Goal: Task Accomplishment & Management: Manage account settings

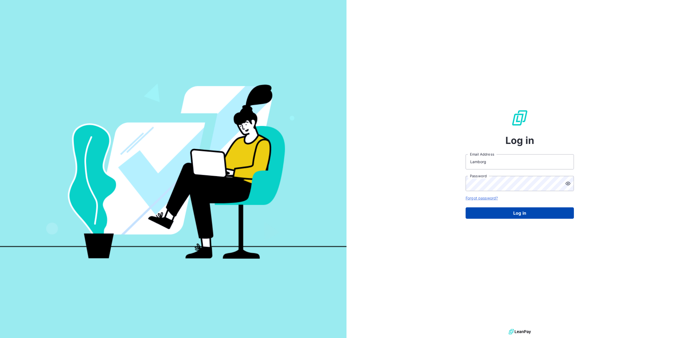
click at [528, 214] on button "Log in" at bounding box center [520, 212] width 108 height 11
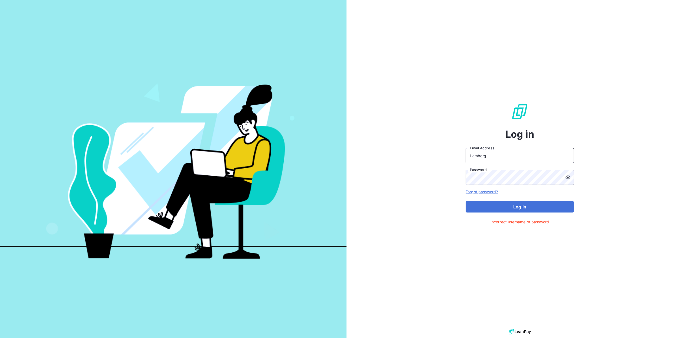
click at [488, 161] on input "Lamborg" at bounding box center [520, 155] width 108 height 15
type input "n"
type input "[EMAIL_ADDRESS][DOMAIN_NAME]"
click at [510, 208] on button "Log in" at bounding box center [520, 206] width 108 height 11
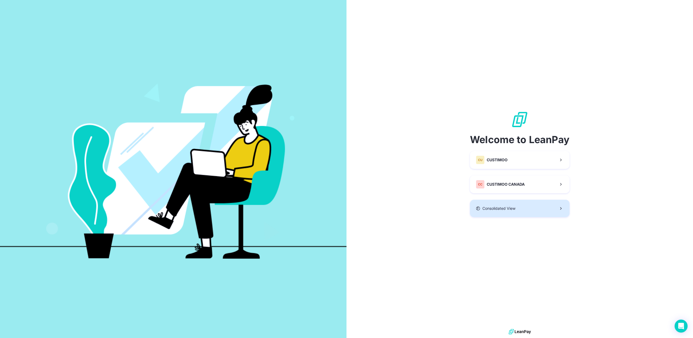
click at [499, 209] on span "Consolidated View" at bounding box center [498, 207] width 33 height 5
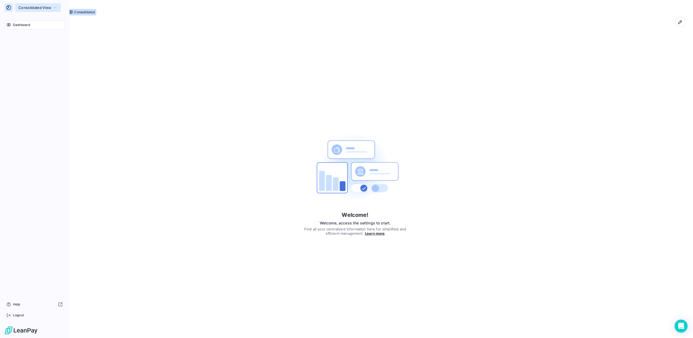
click at [34, 10] on button "Consolidated View" at bounding box center [38, 7] width 46 height 9
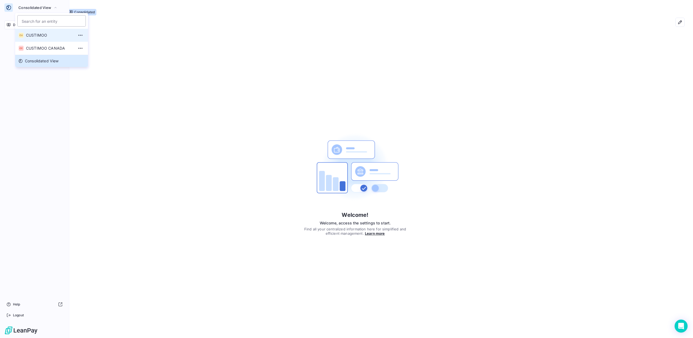
click at [37, 35] on span "CUSTIMOO" at bounding box center [50, 34] width 48 height 5
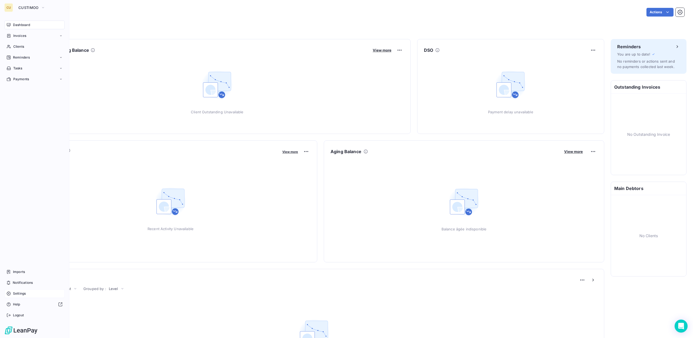
click at [22, 297] on div "Settings" at bounding box center [34, 293] width 60 height 9
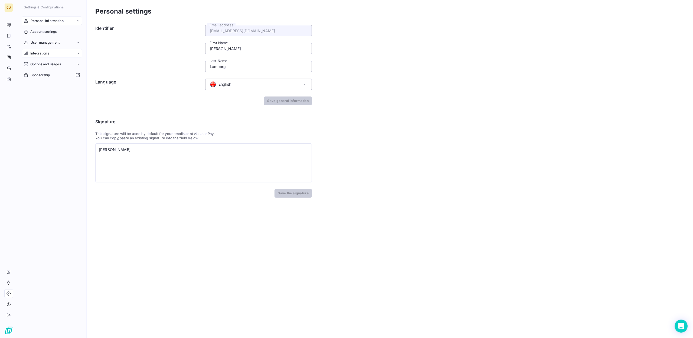
click at [58, 50] on div "Integrations" at bounding box center [52, 53] width 60 height 9
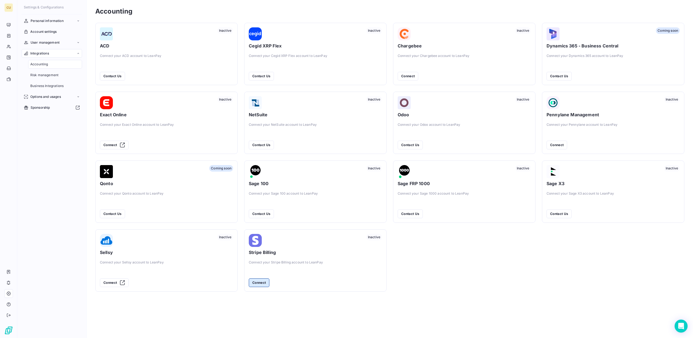
click at [263, 284] on button "Connect" at bounding box center [259, 282] width 21 height 9
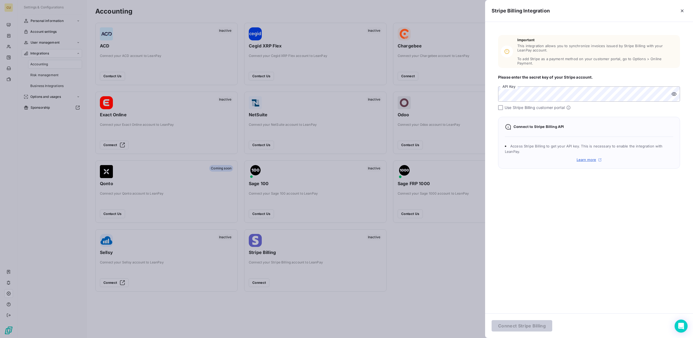
click at [586, 157] on link "Learn more" at bounding box center [589, 159] width 25 height 4
click at [507, 223] on div "Important This integration allows you to synchronize invoices issued by Stripe …" at bounding box center [589, 167] width 208 height 291
click at [499, 105] on div at bounding box center [500, 107] width 5 height 5
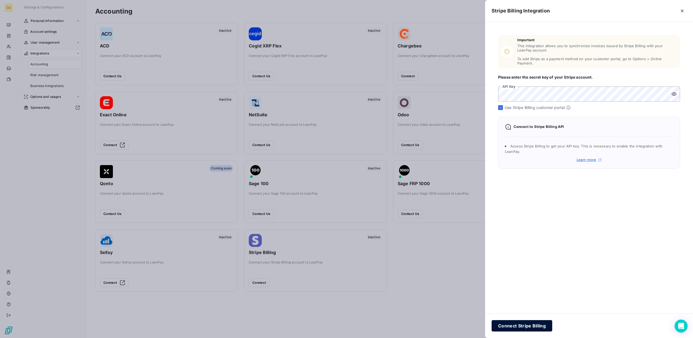
click at [525, 325] on button "Connect Stripe Billing" at bounding box center [522, 325] width 61 height 11
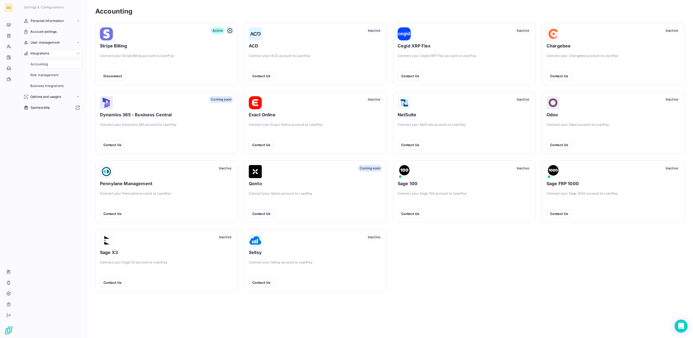
click at [231, 32] on icon "button" at bounding box center [229, 30] width 5 height 5
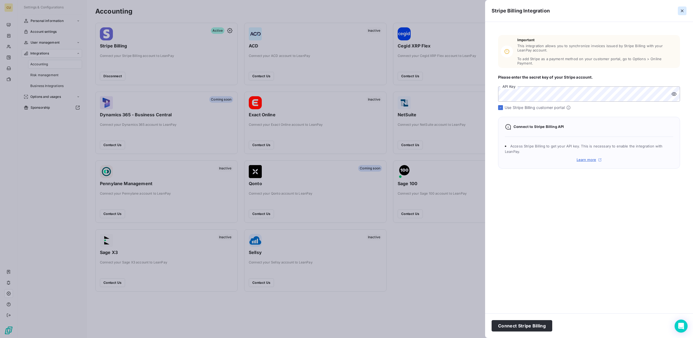
click at [681, 13] on icon "button" at bounding box center [682, 10] width 5 height 5
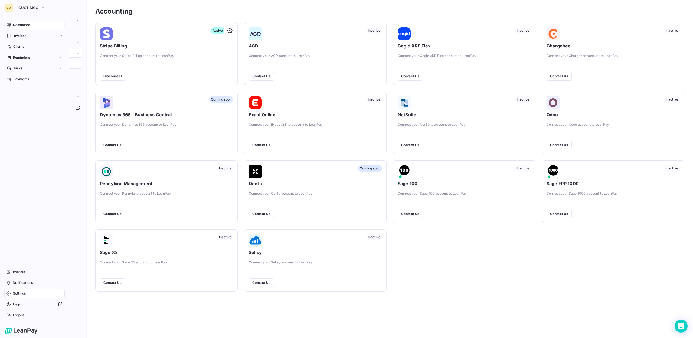
click at [25, 25] on span "Dashboard" at bounding box center [21, 24] width 17 height 5
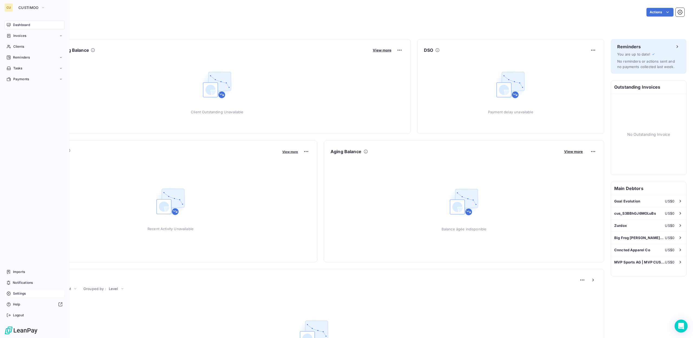
click at [20, 295] on span "Settings" at bounding box center [19, 293] width 13 height 5
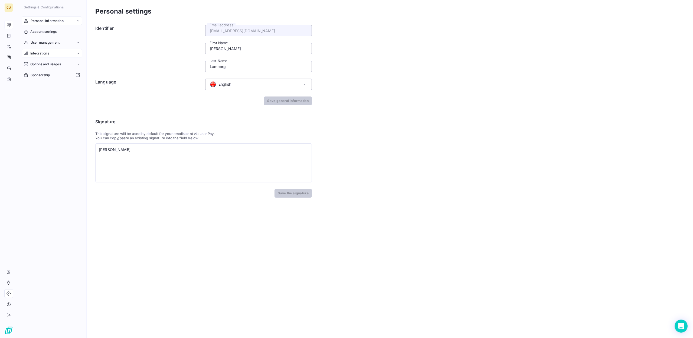
click at [49, 51] on span "Integrations" at bounding box center [39, 53] width 19 height 5
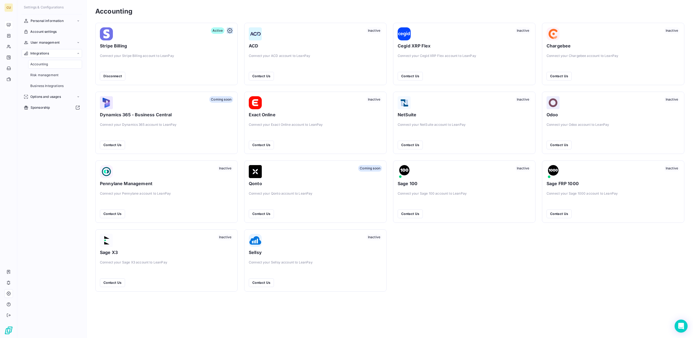
click at [229, 31] on icon "button" at bounding box center [229, 30] width 5 height 5
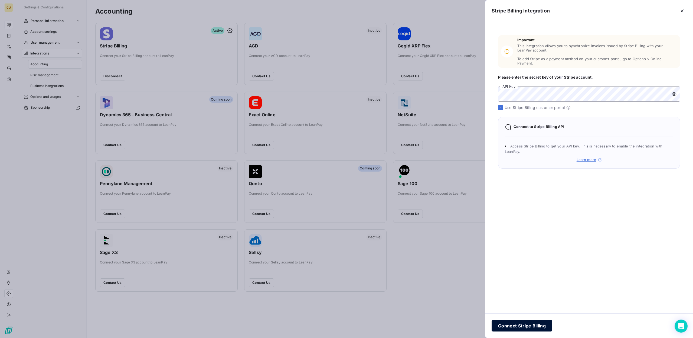
click at [533, 328] on button "Connect Stripe Billing" at bounding box center [522, 325] width 61 height 11
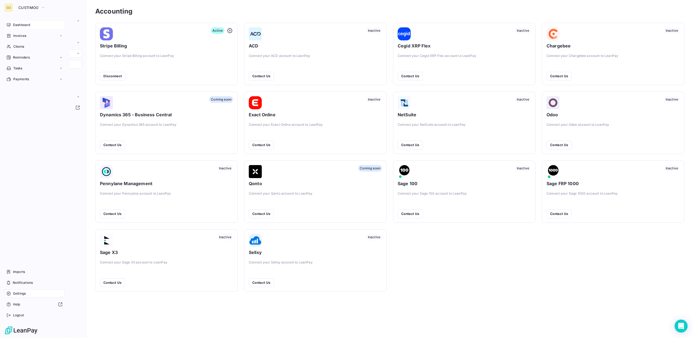
click at [27, 23] on span "Dashboard" at bounding box center [21, 24] width 17 height 5
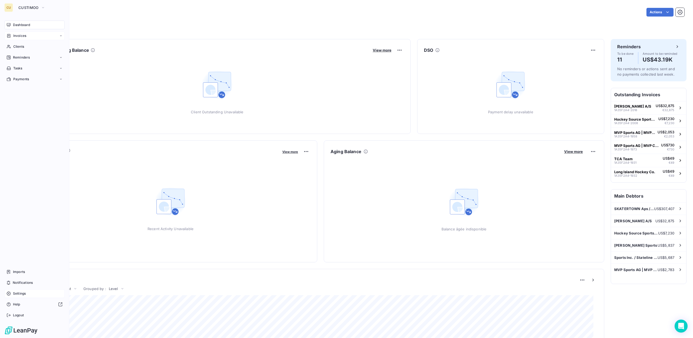
click at [22, 37] on span "Invoices" at bounding box center [19, 35] width 13 height 5
click at [25, 47] on span "Invoices" at bounding box center [19, 46] width 13 height 5
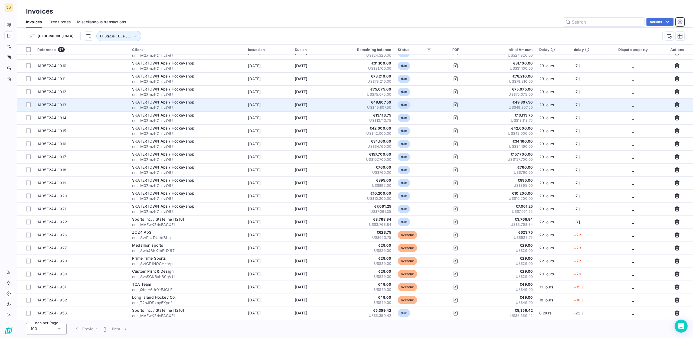
scroll to position [135, 0]
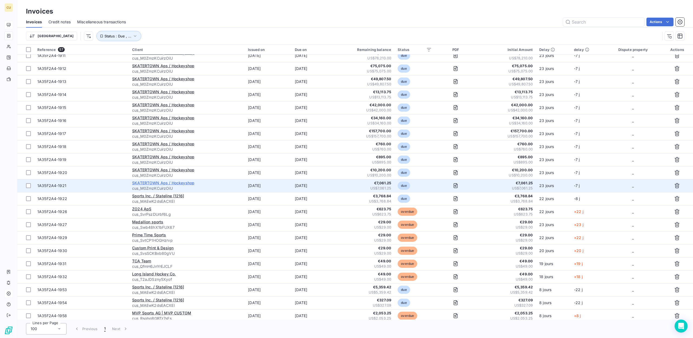
click at [186, 182] on span "SKATERTOWN Aps / Hockeyshop" at bounding box center [163, 182] width 62 height 5
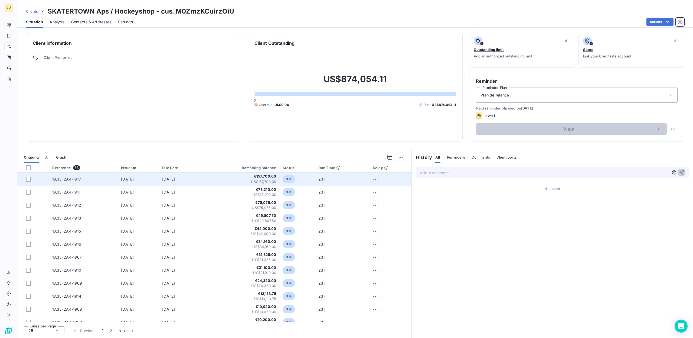
click at [273, 181] on span "US$157,700.00" at bounding box center [240, 181] width 71 height 5
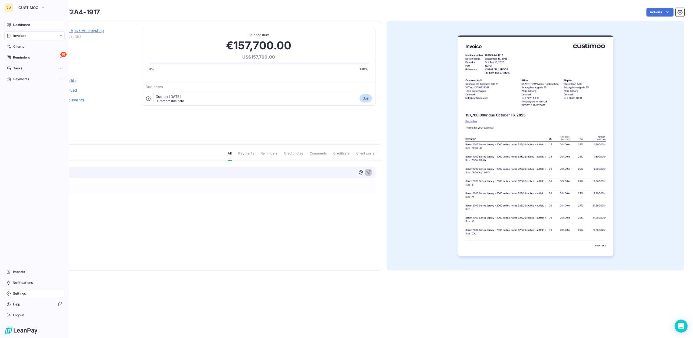
click at [20, 24] on span "Dashboard" at bounding box center [21, 24] width 17 height 5
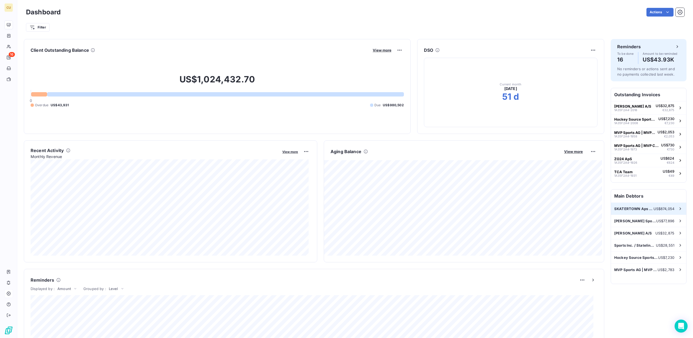
click at [628, 211] on span "SKATERTOWN Aps / Hockeyshop" at bounding box center [633, 208] width 39 height 4
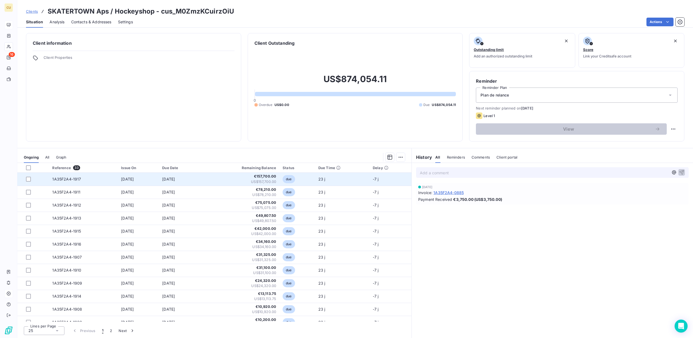
click at [273, 178] on span "€157,700.00" at bounding box center [240, 176] width 71 height 5
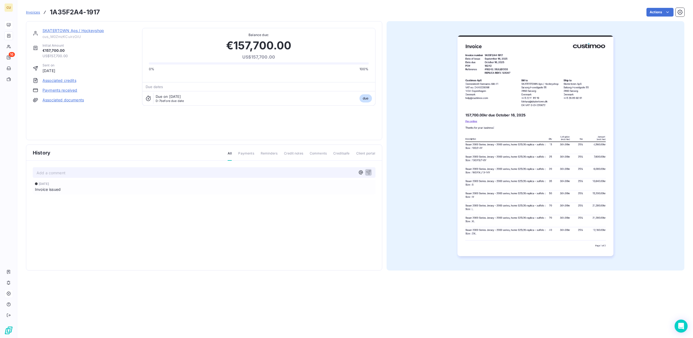
click at [577, 226] on img "button" at bounding box center [536, 145] width 156 height 220
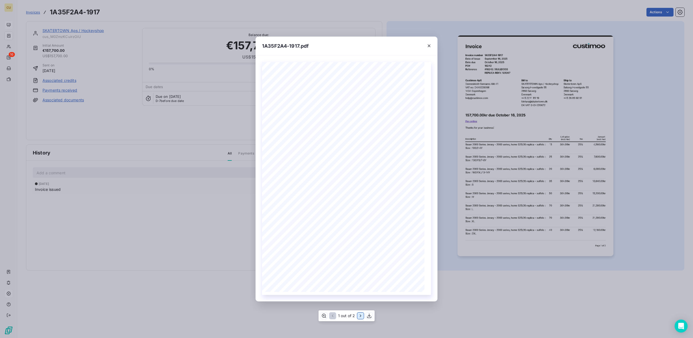
click at [358, 316] on icon "button" at bounding box center [360, 315] width 5 height 5
click at [430, 49] on icon "button" at bounding box center [428, 47] width 5 height 5
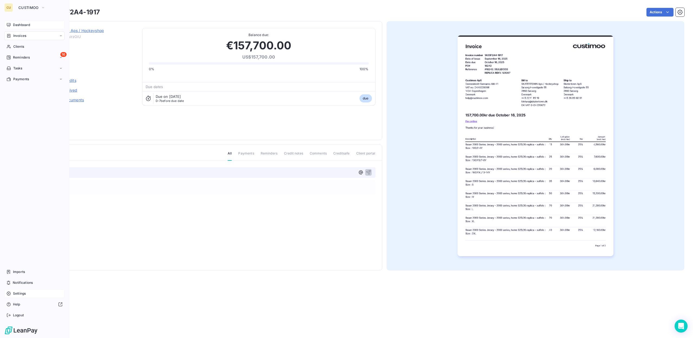
drag, startPoint x: 24, startPoint y: 289, endPoint x: 29, endPoint y: 290, distance: 5.2
click at [24, 290] on div "Settings" at bounding box center [34, 293] width 60 height 9
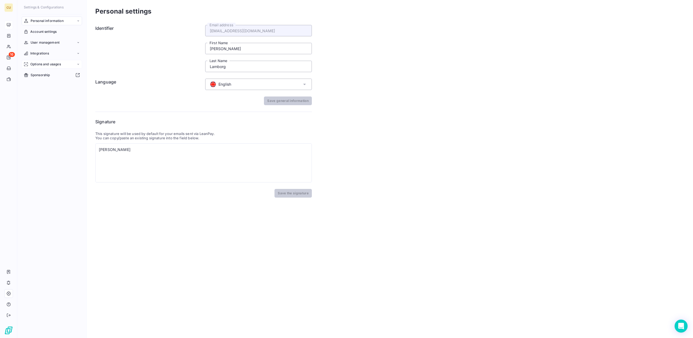
click at [47, 63] on span "Options and usages" at bounding box center [45, 64] width 31 height 5
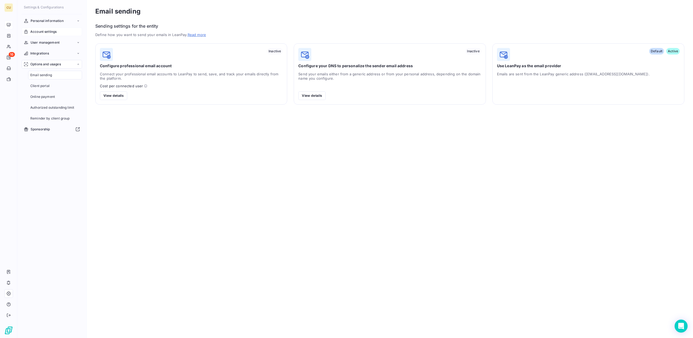
click at [51, 32] on span "Account settings" at bounding box center [43, 31] width 26 height 5
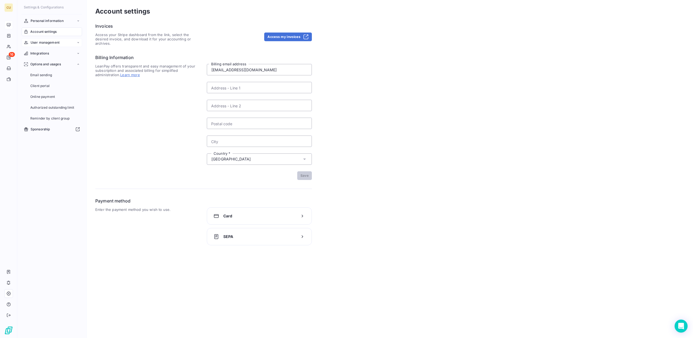
click at [47, 42] on span "User management" at bounding box center [45, 42] width 29 height 5
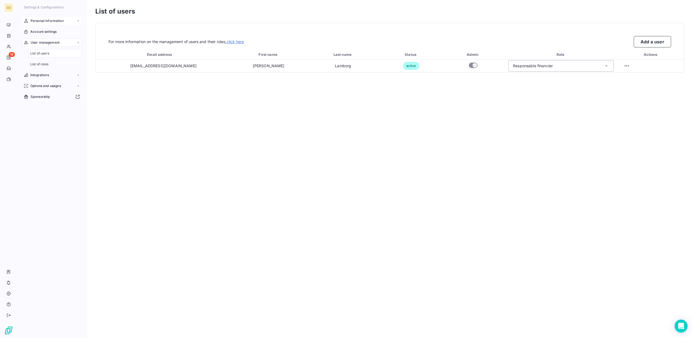
click at [53, 20] on span "Personal information" at bounding box center [47, 20] width 33 height 5
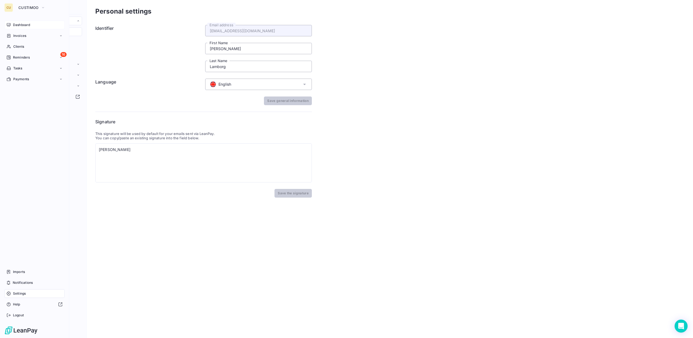
click at [24, 24] on span "Dashboard" at bounding box center [21, 24] width 17 height 5
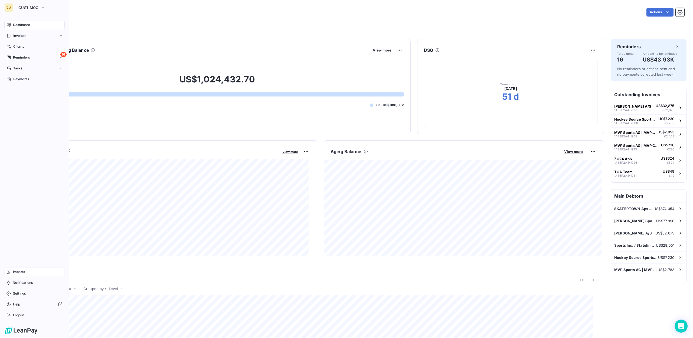
click at [27, 270] on div "Imports" at bounding box center [34, 271] width 60 height 9
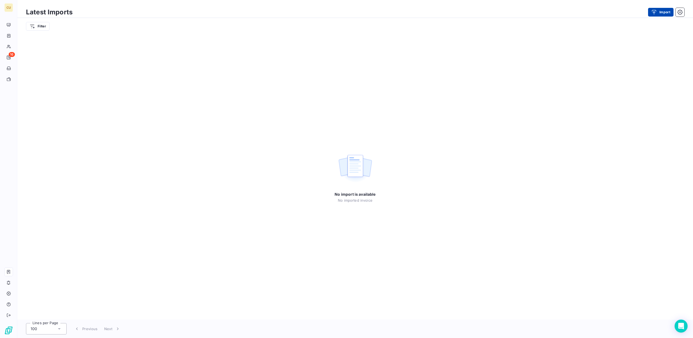
click at [663, 11] on button "Import" at bounding box center [660, 12] width 25 height 9
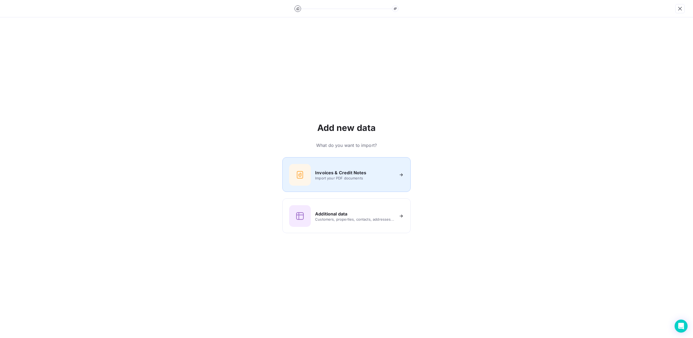
click at [374, 170] on div "Invoices & Credit Notes" at bounding box center [354, 172] width 79 height 6
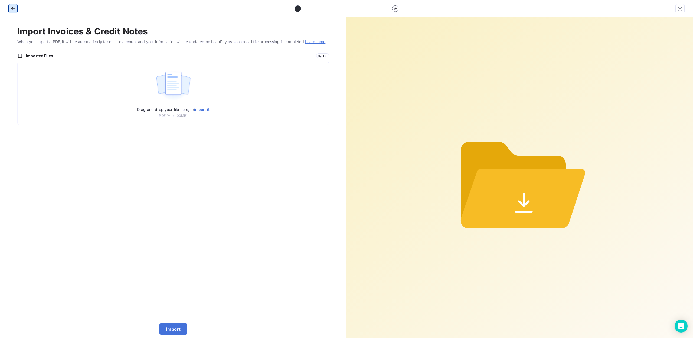
click at [12, 5] on button "button" at bounding box center [13, 8] width 9 height 9
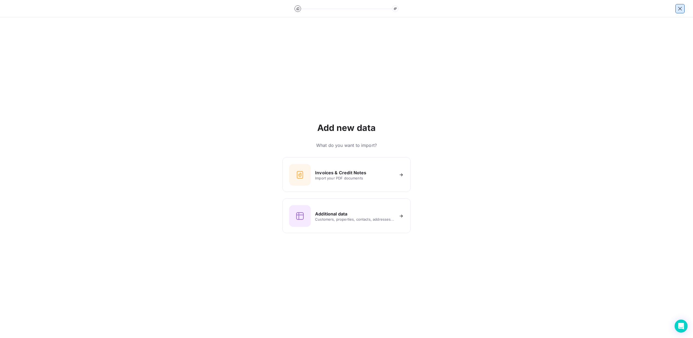
click at [678, 5] on button "button" at bounding box center [680, 8] width 9 height 9
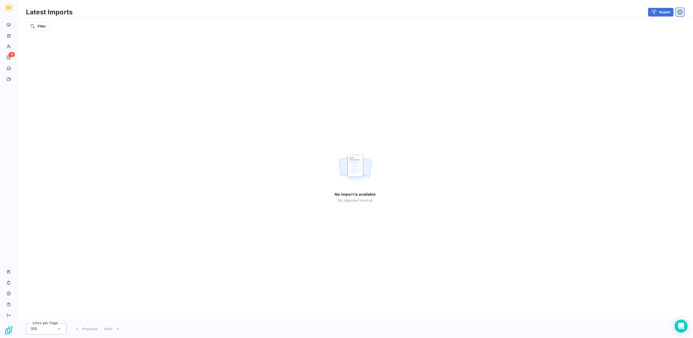
click at [684, 10] on button "button" at bounding box center [680, 12] width 9 height 9
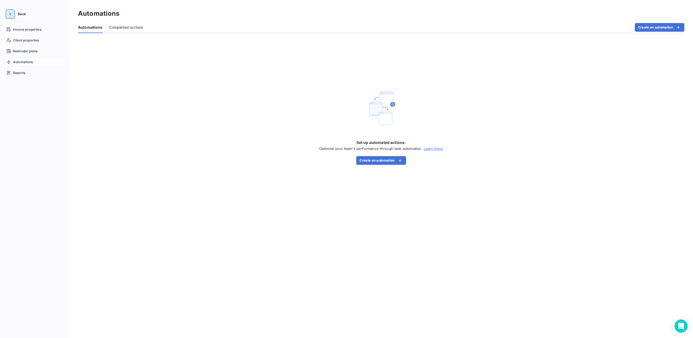
click at [13, 14] on button "button" at bounding box center [10, 14] width 9 height 9
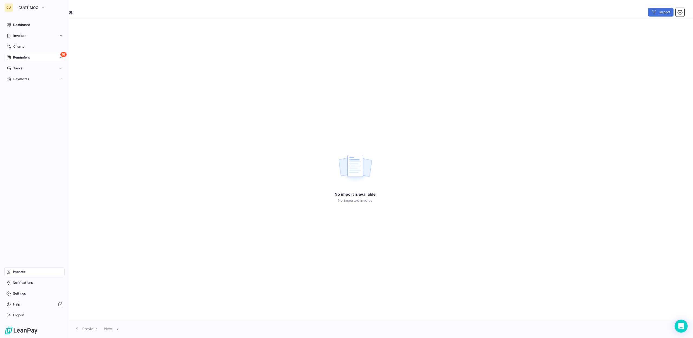
click at [23, 57] on span "Reminders" at bounding box center [21, 57] width 17 height 5
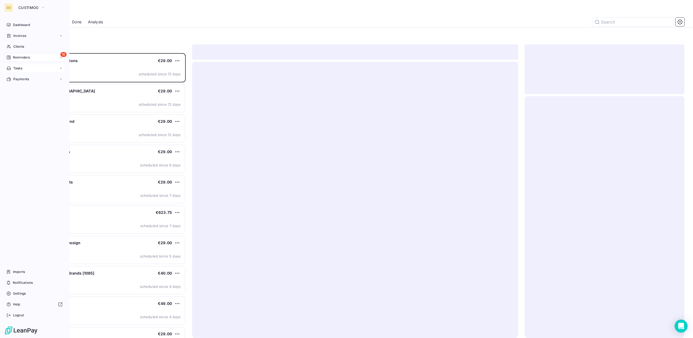
scroll to position [280, 156]
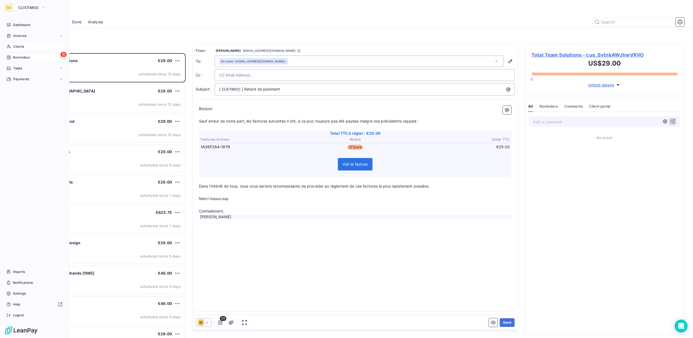
click at [18, 46] on span "Clients" at bounding box center [18, 46] width 11 height 5
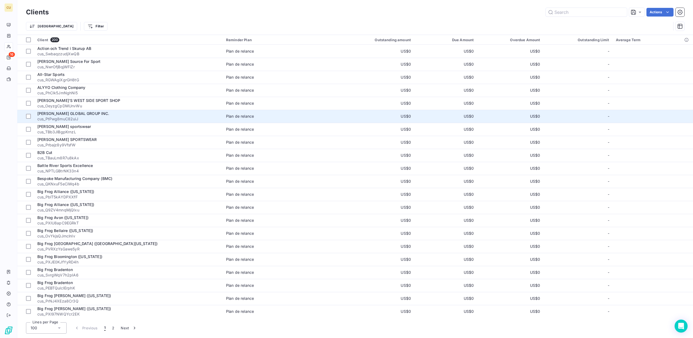
click at [77, 113] on span "ANTONIO MAC GLOBAL GROUP INC." at bounding box center [73, 113] width 72 height 5
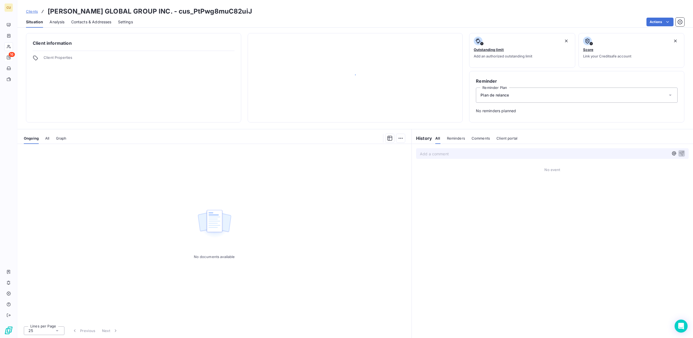
click at [576, 100] on div "Plan de relance" at bounding box center [577, 94] width 202 height 15
click at [577, 98] on div "Plan de relance" at bounding box center [577, 94] width 202 height 15
click at [55, 24] on span "Analysis" at bounding box center [57, 21] width 15 height 5
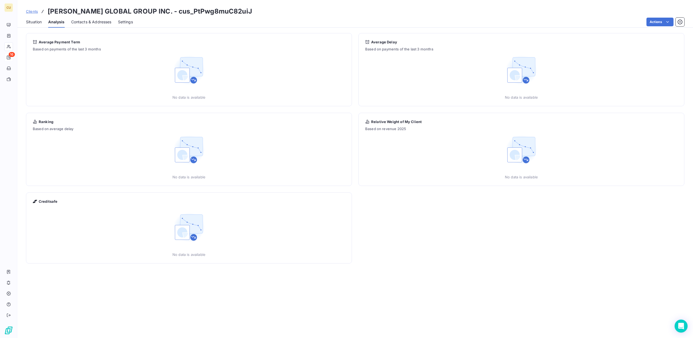
click at [30, 20] on span "Situation" at bounding box center [34, 21] width 16 height 5
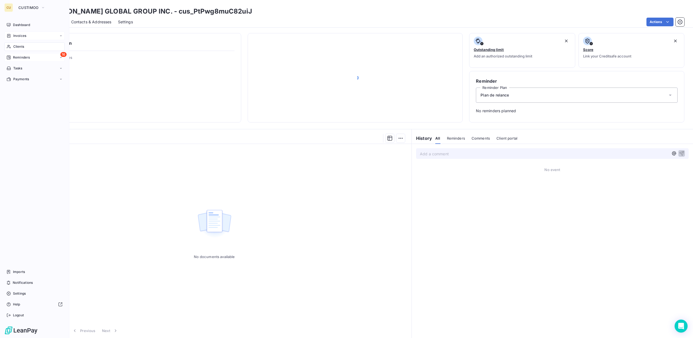
click at [30, 34] on div "Invoices" at bounding box center [34, 35] width 60 height 9
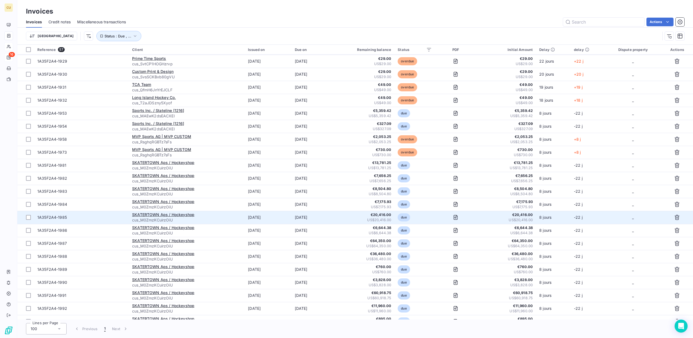
scroll to position [314, 0]
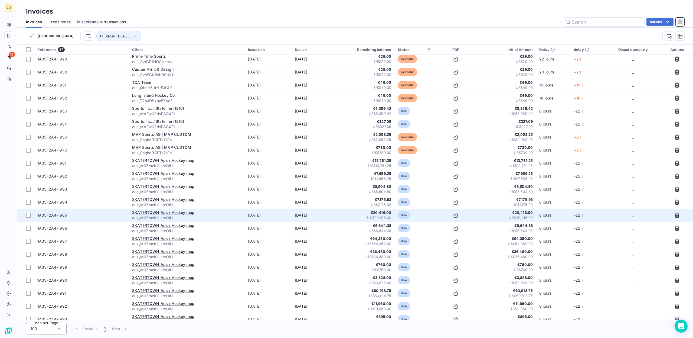
click at [429, 215] on td "due" at bounding box center [414, 214] width 41 height 13
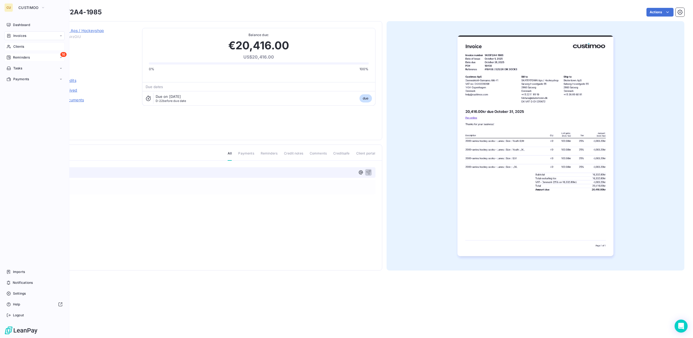
click at [26, 37] on span "Invoices" at bounding box center [19, 35] width 13 height 5
click at [17, 81] on span "Clients" at bounding box center [18, 79] width 11 height 5
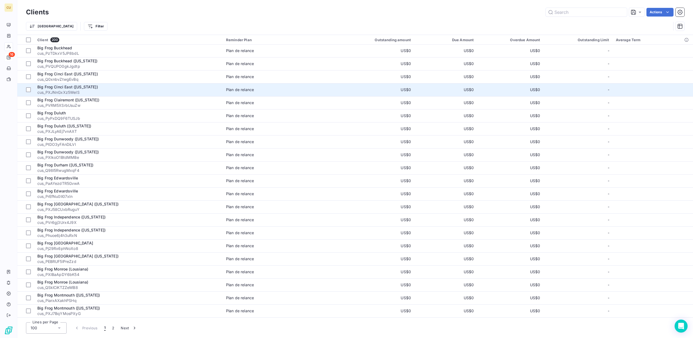
scroll to position [325, 0]
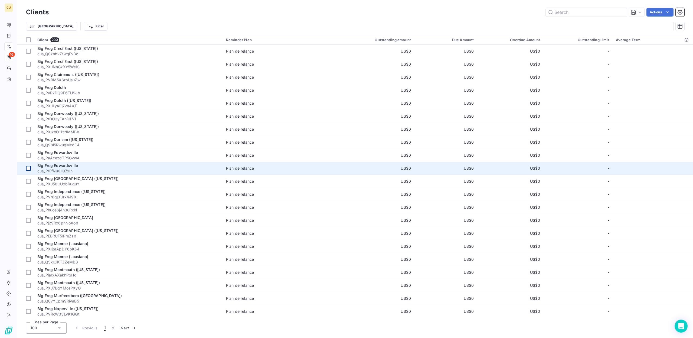
click at [27, 181] on div at bounding box center [28, 181] width 5 height 5
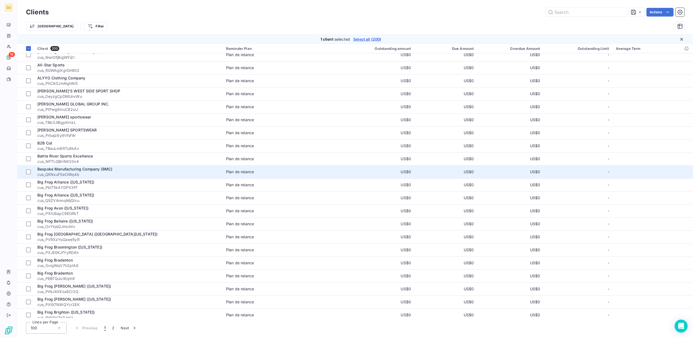
scroll to position [0, 0]
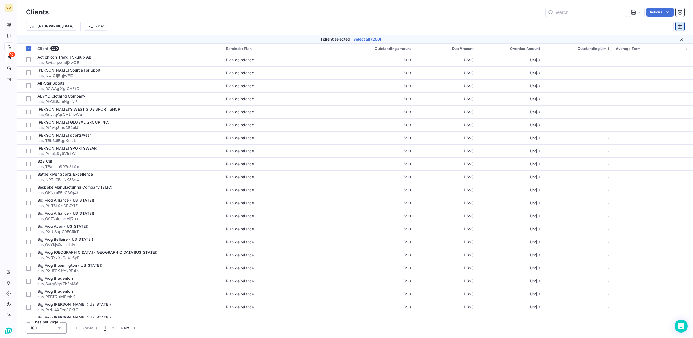
click at [679, 25] on icon "button" at bounding box center [679, 26] width 5 height 5
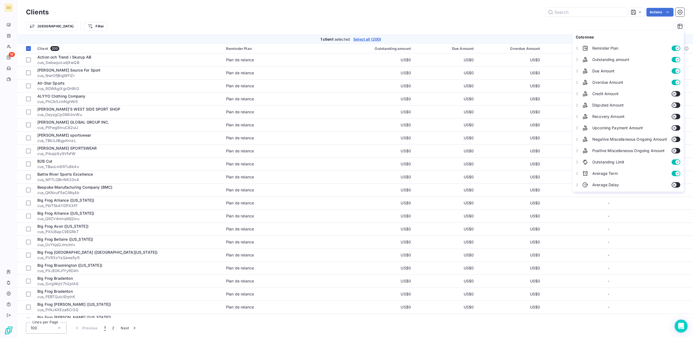
click at [483, 25] on div "Trier Filter" at bounding box center [348, 26] width 645 height 10
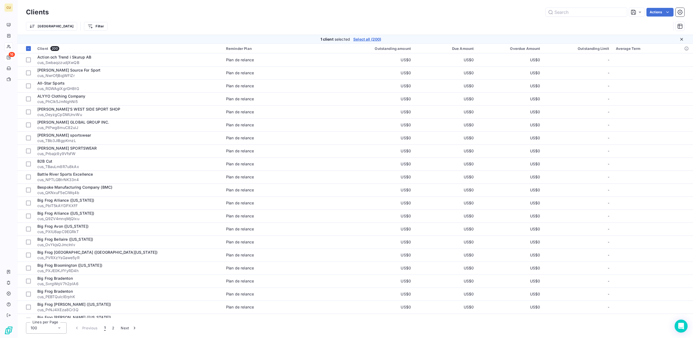
click at [651, 15] on html "CU 16 Clients Actions Trier Filter 1 client selected Select all (200) Client 20…" at bounding box center [346, 169] width 693 height 338
click at [513, 26] on html "CU 16 Clients Actions Change the reminder plan (1 client) Client Properties Vie…" at bounding box center [346, 169] width 693 height 338
click at [637, 11] on icon at bounding box center [639, 11] width 5 height 5
click at [310, 19] on div "Trier Filter" at bounding box center [355, 26] width 658 height 17
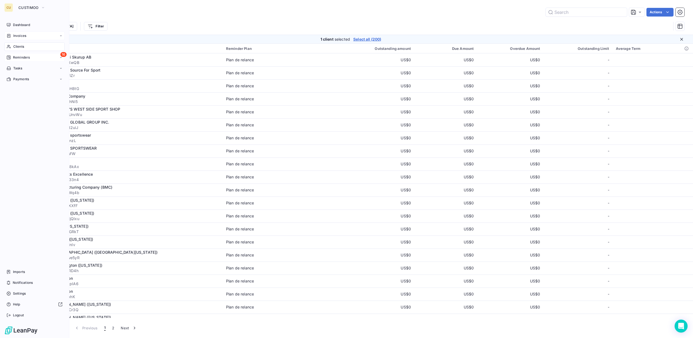
click at [25, 36] on span "Invoices" at bounding box center [19, 35] width 13 height 5
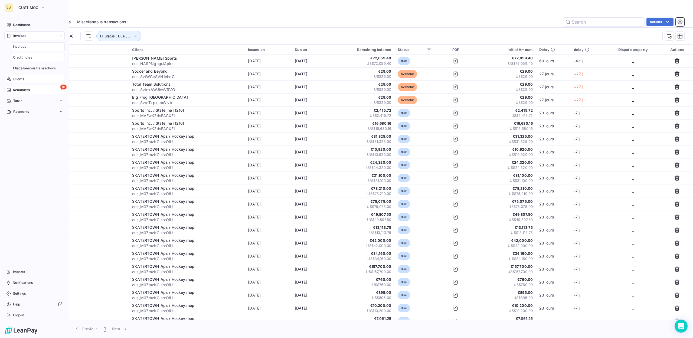
click at [30, 59] on span "Credit notes" at bounding box center [22, 57] width 19 height 5
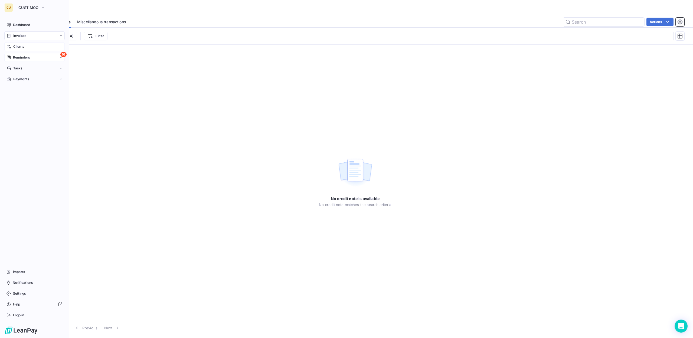
click at [19, 35] on span "Invoices" at bounding box center [19, 35] width 13 height 5
click at [37, 67] on span "Miscellaneous transactions" at bounding box center [34, 68] width 43 height 5
click at [22, 45] on span "Invoices" at bounding box center [19, 46] width 13 height 5
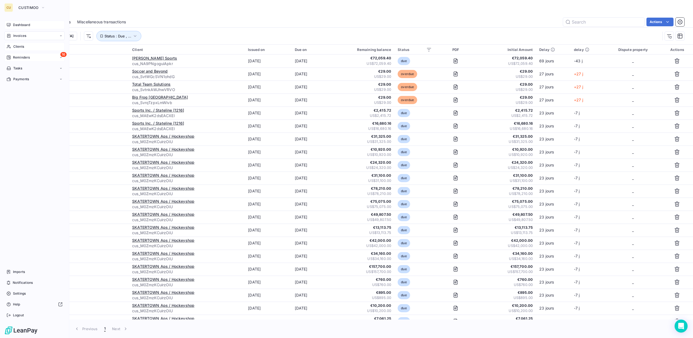
click at [21, 25] on span "Dashboard" at bounding box center [21, 24] width 17 height 5
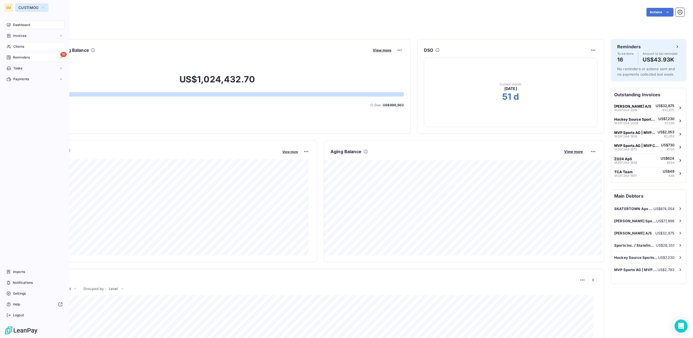
click at [25, 7] on span "CUSTIMOO" at bounding box center [28, 7] width 20 height 4
click at [35, 49] on span "CUSTIMOO CANADA" at bounding box center [50, 47] width 48 height 5
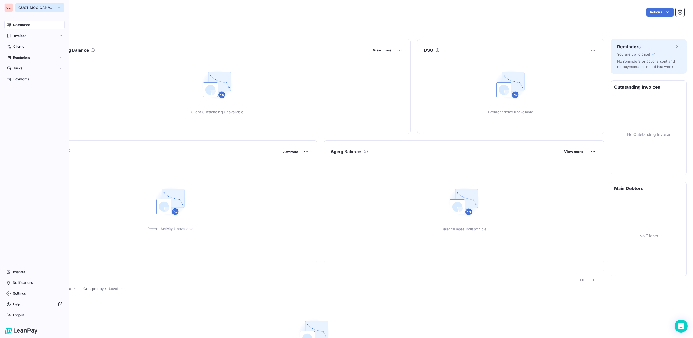
click at [44, 5] on button "CUSTIMOO CANADA" at bounding box center [39, 7] width 49 height 9
click at [37, 61] on span "Consolidated View" at bounding box center [42, 60] width 34 height 5
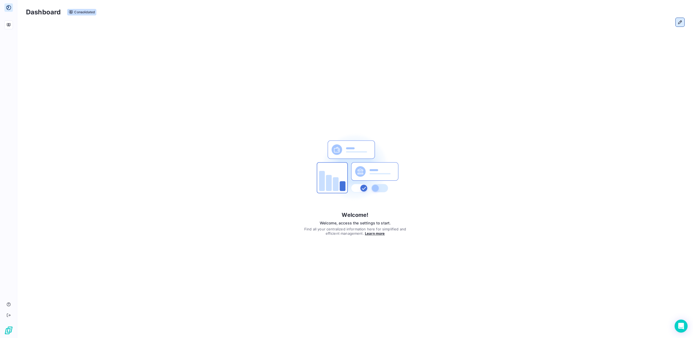
click at [677, 22] on button "button" at bounding box center [680, 22] width 9 height 9
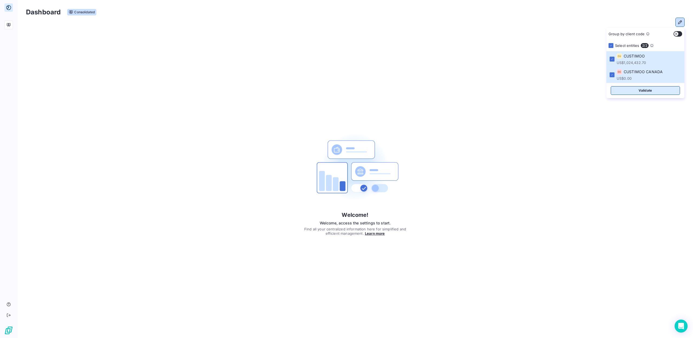
click at [650, 94] on button "Validate" at bounding box center [645, 90] width 69 height 9
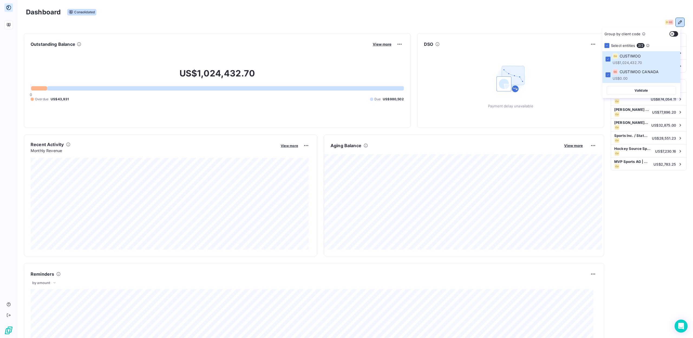
click at [490, 22] on div "CU CC" at bounding box center [355, 22] width 658 height 9
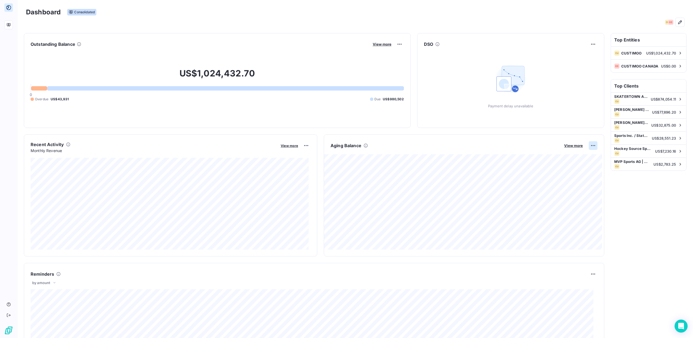
click at [587, 145] on html "Dashboard Consolidated CU CC Outstanding Balance View more US$1,024,432.70 0 Ov…" at bounding box center [346, 169] width 693 height 338
click at [568, 144] on html "Dashboard Consolidated CU CC Outstanding Balance View more US$1,024,432.70 0 Ov…" at bounding box center [346, 169] width 693 height 338
click at [575, 144] on span "View more" at bounding box center [573, 145] width 19 height 4
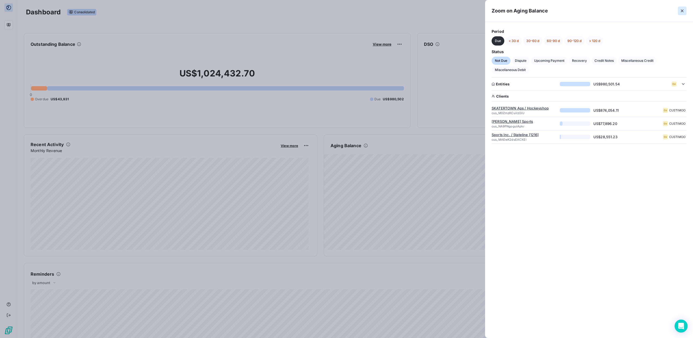
drag, startPoint x: 685, startPoint y: 9, endPoint x: 686, endPoint y: 12, distance: 3.0
click at [686, 10] on button "button" at bounding box center [682, 10] width 9 height 9
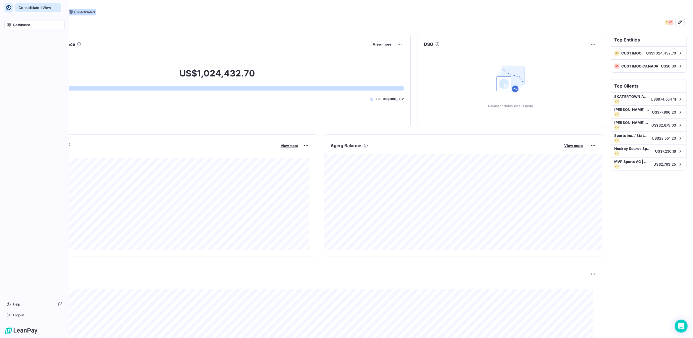
click at [34, 10] on button "Consolidated View" at bounding box center [38, 7] width 46 height 9
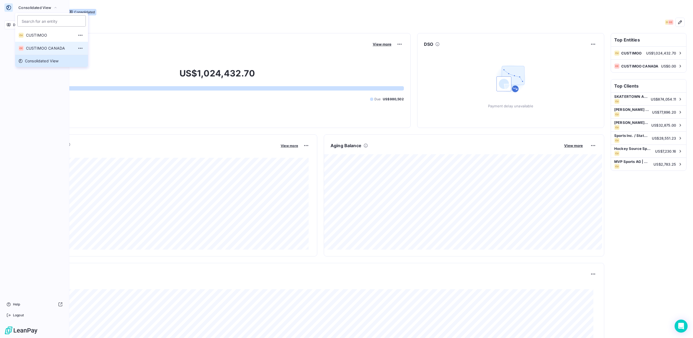
click at [44, 44] on li "CC CUSTIMOO CANADA" at bounding box center [51, 48] width 73 height 13
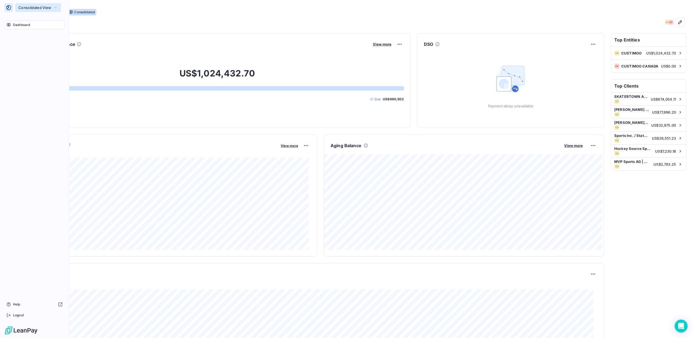
click at [42, 4] on button "Consolidated View" at bounding box center [38, 7] width 46 height 9
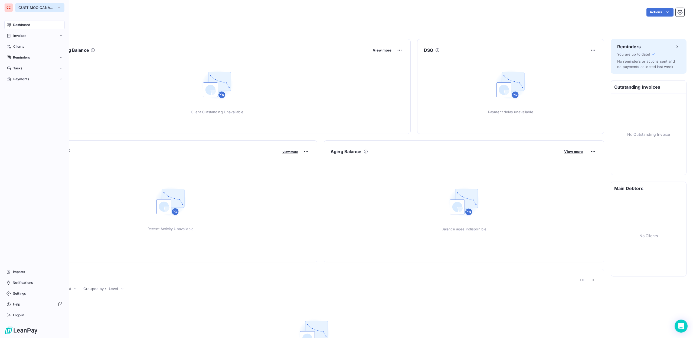
click at [38, 8] on span "CUSTIMOO CANADA" at bounding box center [36, 7] width 36 height 4
click at [38, 35] on span "CUSTIMOO" at bounding box center [50, 34] width 48 height 5
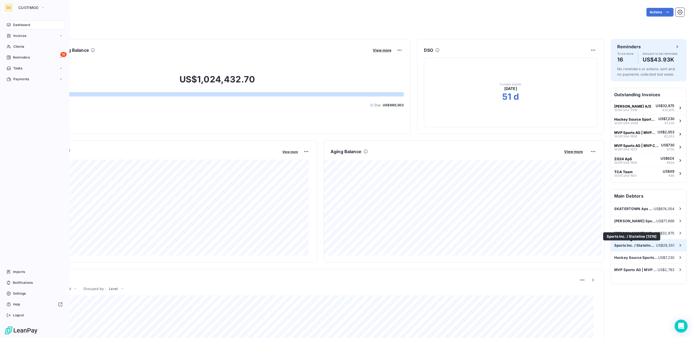
click at [638, 246] on span "Sports Inc. / Stateline [1216]" at bounding box center [635, 245] width 42 height 4
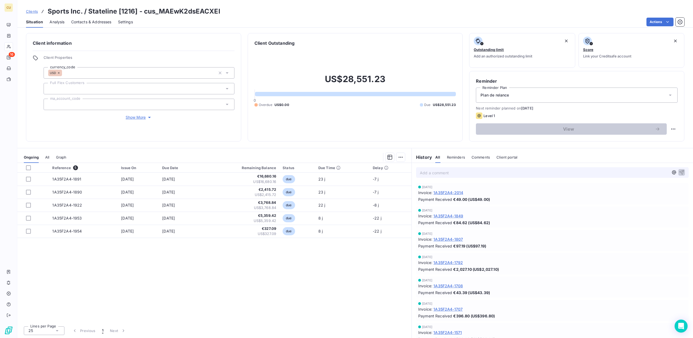
click at [32, 11] on span "Clients" at bounding box center [32, 11] width 12 height 4
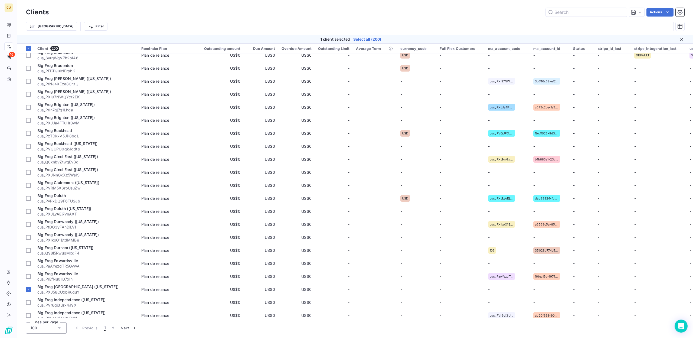
scroll to position [388, 0]
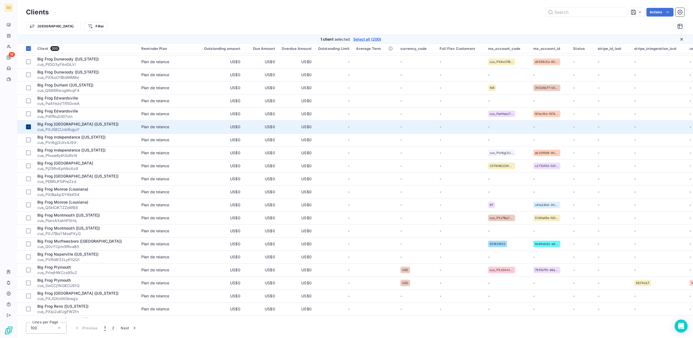
click at [27, 125] on div at bounding box center [28, 126] width 5 height 5
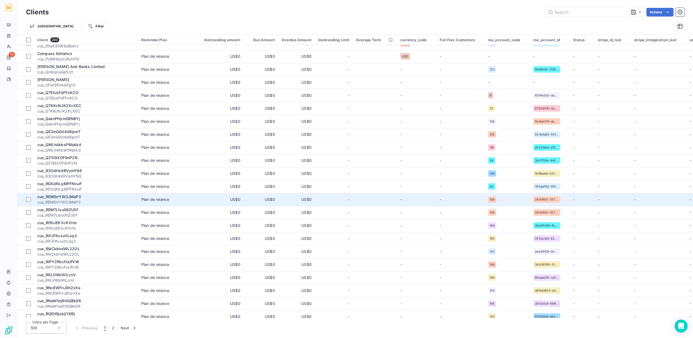
scroll to position [1029, 0]
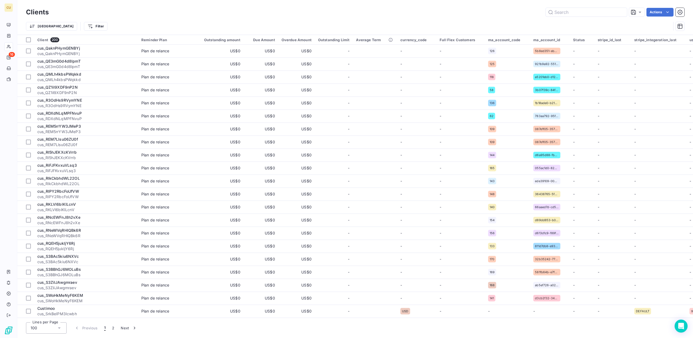
click at [59, 329] on icon at bounding box center [59, 327] width 5 height 5
click at [59, 328] on icon at bounding box center [59, 327] width 5 height 5
click at [115, 326] on button "2" at bounding box center [113, 327] width 9 height 11
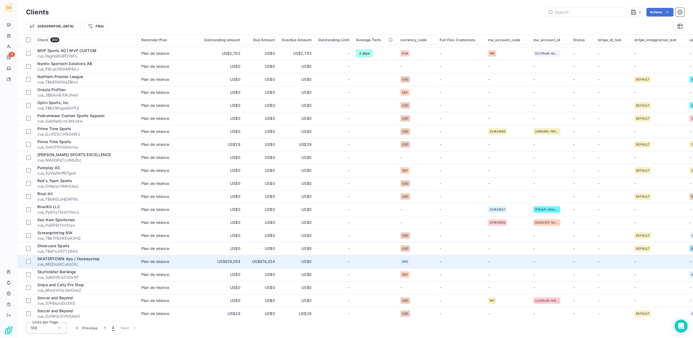
scroll to position [623, 0]
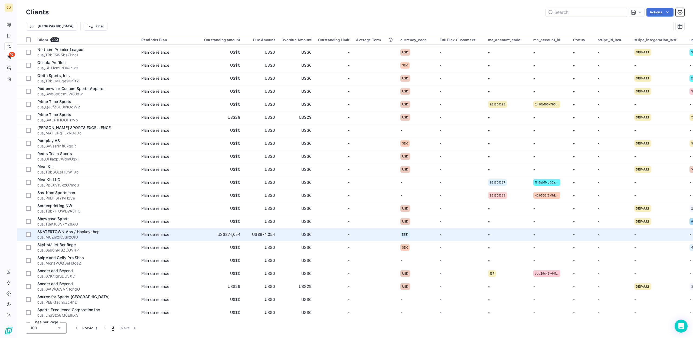
click at [65, 231] on span "SKATERTOWN Aps / Hockeyshop" at bounding box center [68, 231] width 62 height 5
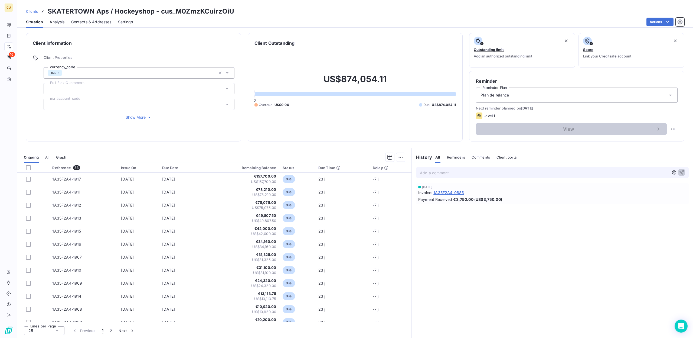
click at [228, 89] on icon at bounding box center [226, 88] width 5 height 5
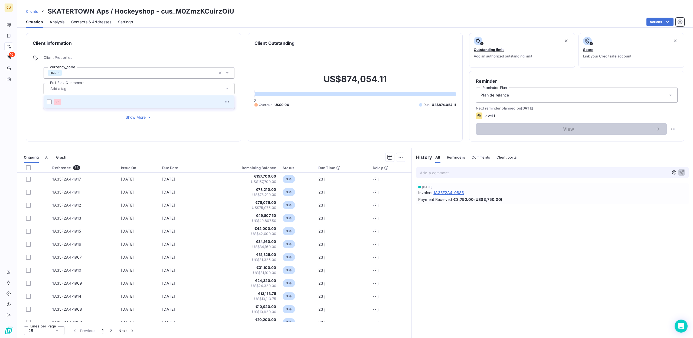
click at [228, 88] on icon at bounding box center [226, 88] width 5 height 5
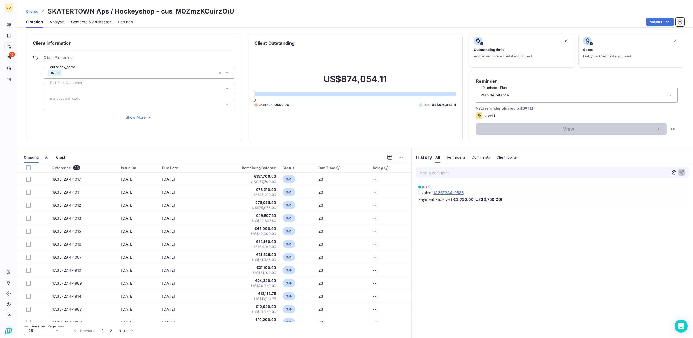
click at [226, 106] on icon at bounding box center [226, 104] width 5 height 5
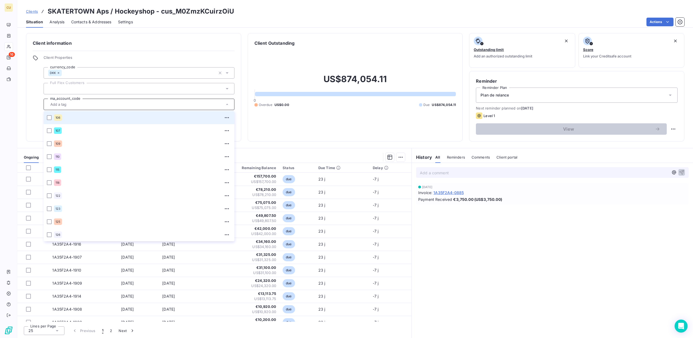
click at [263, 119] on div "US$874,054.11 0 Overdue US$0.00 Due US$874,054.11" at bounding box center [355, 90] width 202 height 88
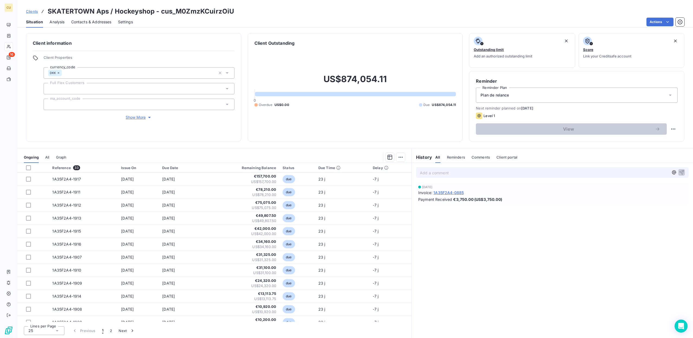
click at [146, 116] on span "Show More" at bounding box center [139, 117] width 27 height 5
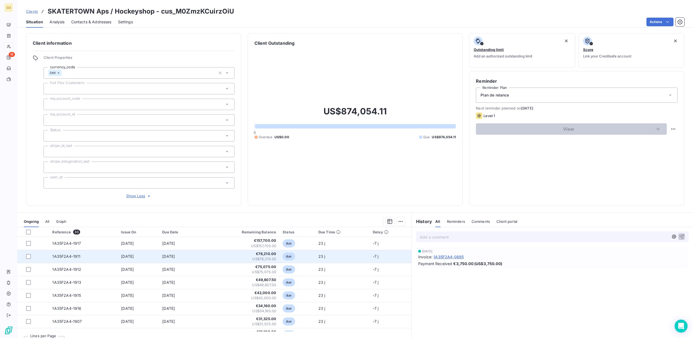
click at [138, 196] on span "Show Less" at bounding box center [138, 195] width 25 height 5
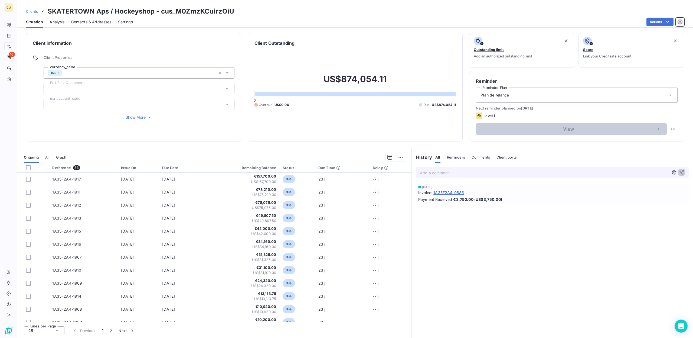
click at [63, 21] on span "Analysis" at bounding box center [57, 21] width 15 height 5
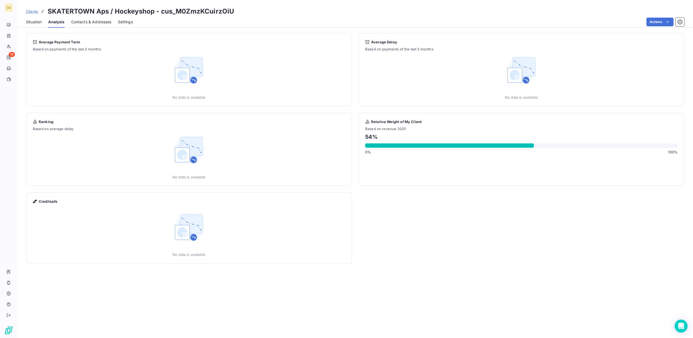
click at [35, 24] on span "Situation" at bounding box center [34, 21] width 16 height 5
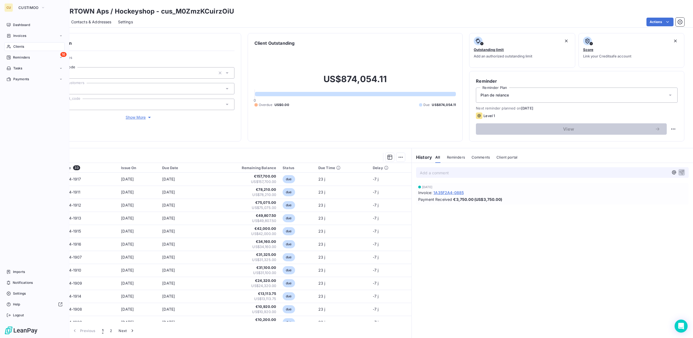
click at [5, 6] on div "CU" at bounding box center [8, 7] width 9 height 9
click at [32, 11] on button "CUSTIMOO" at bounding box center [31, 7] width 33 height 9
click at [40, 47] on span "CUSTIMOO CANADA" at bounding box center [50, 47] width 48 height 5
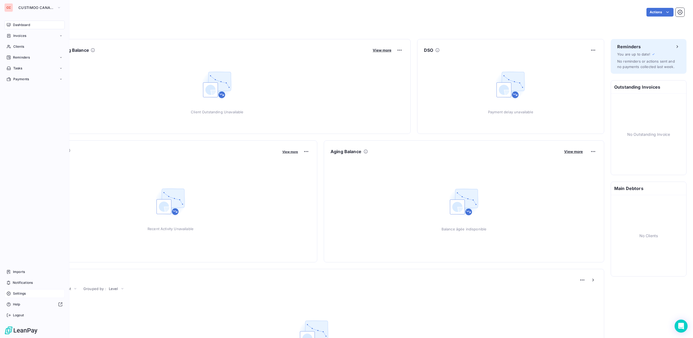
click at [23, 294] on span "Settings" at bounding box center [19, 293] width 13 height 5
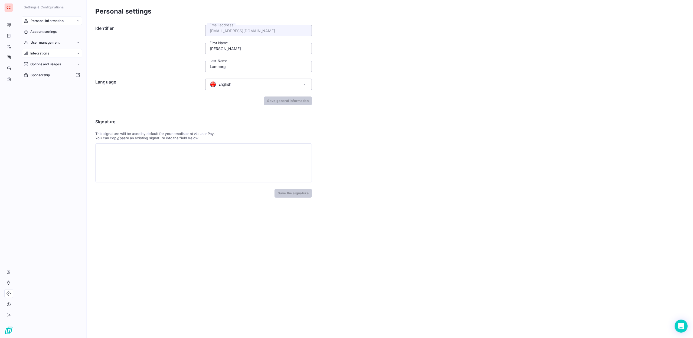
click at [54, 50] on div "Integrations" at bounding box center [52, 53] width 60 height 9
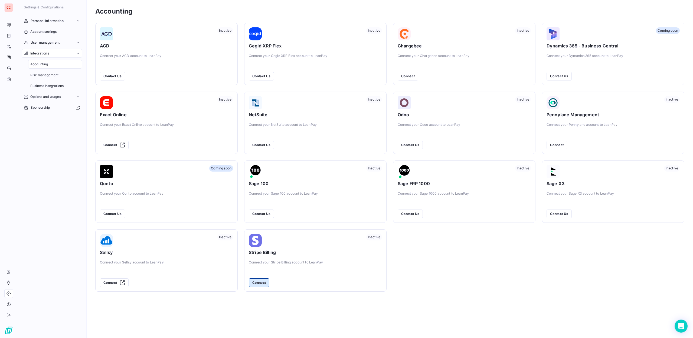
click at [257, 281] on button "Connect" at bounding box center [259, 282] width 21 height 9
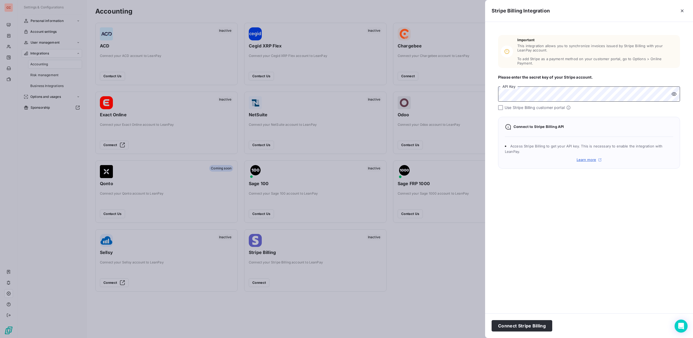
scroll to position [0, 55]
click at [504, 105] on div "Use Stripe Billing customer portal" at bounding box center [589, 107] width 182 height 5
click at [498, 104] on div "Important This integration allows you to synchronize invoices issued by Stripe …" at bounding box center [589, 101] width 195 height 146
click at [500, 105] on div at bounding box center [500, 107] width 5 height 5
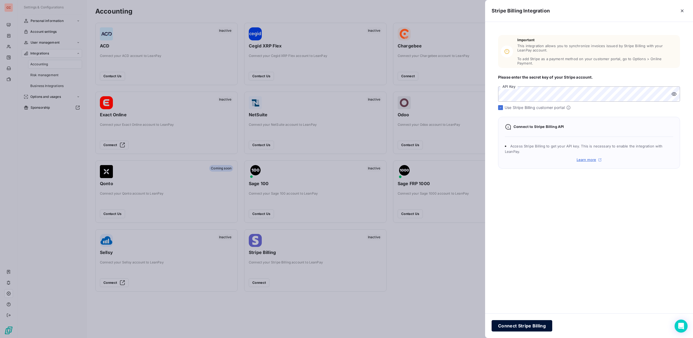
click at [533, 326] on button "Connect Stripe Billing" at bounding box center [522, 325] width 61 height 11
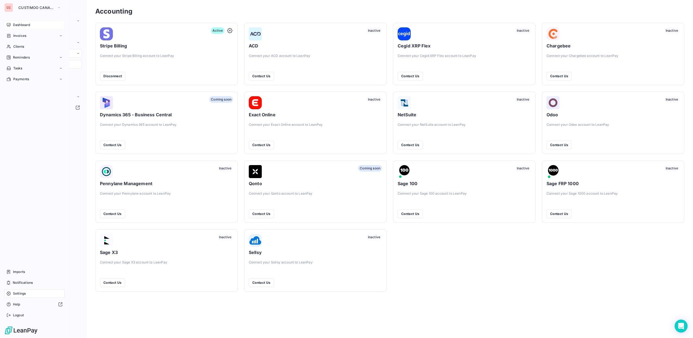
click at [26, 29] on div "Dashboard" at bounding box center [34, 25] width 60 height 9
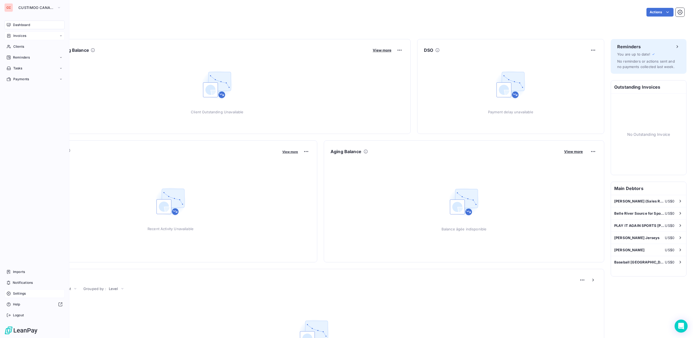
click at [32, 34] on div "Invoices" at bounding box center [34, 35] width 60 height 9
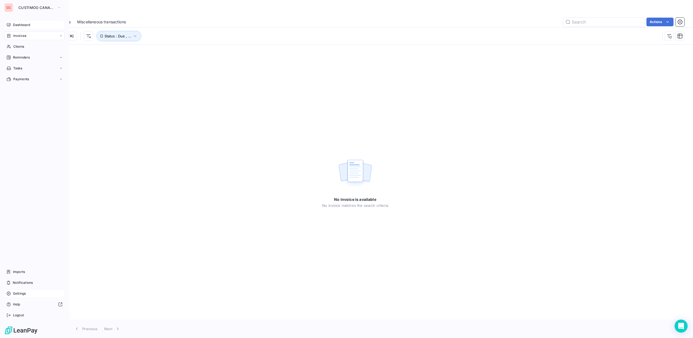
click at [15, 27] on span "Dashboard" at bounding box center [21, 24] width 17 height 5
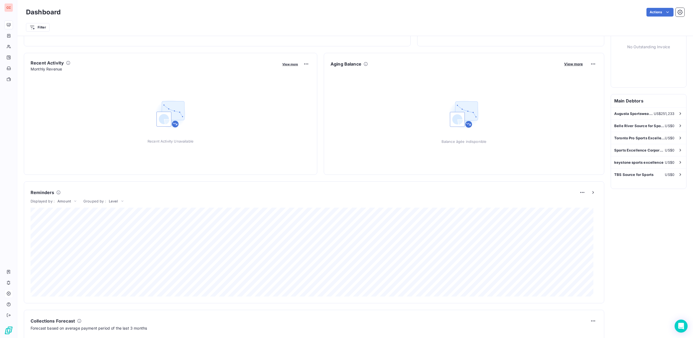
scroll to position [28, 0]
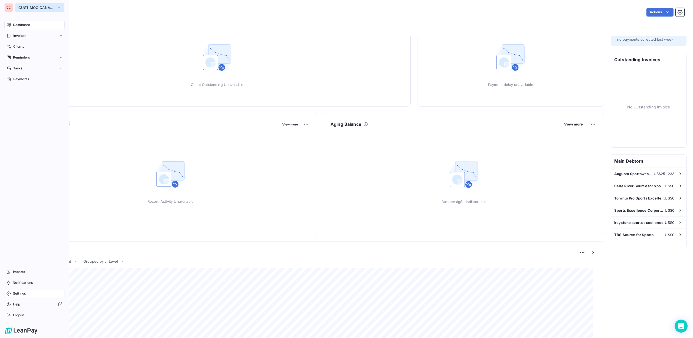
click at [49, 9] on span "CUSTIMOO CANADA" at bounding box center [36, 7] width 36 height 4
click at [48, 33] on span "CUSTIMOO" at bounding box center [50, 34] width 48 height 5
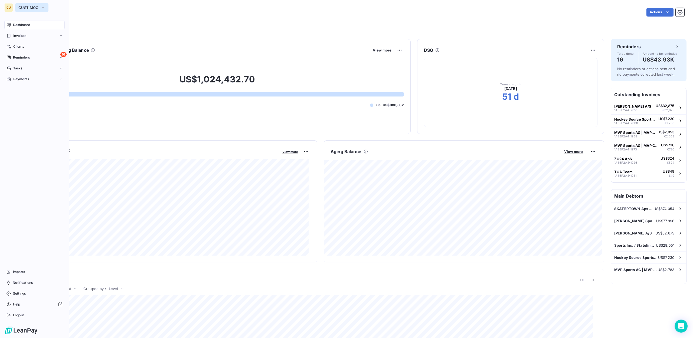
click at [44, 9] on icon "button" at bounding box center [43, 7] width 4 height 5
click at [50, 48] on span "CUSTIMOO CANADA" at bounding box center [50, 47] width 48 height 5
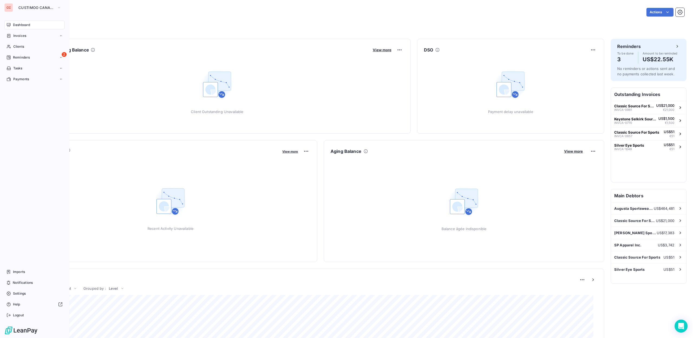
scroll to position [0, 0]
click at [669, 46] on div "Reminders" at bounding box center [648, 46] width 63 height 6
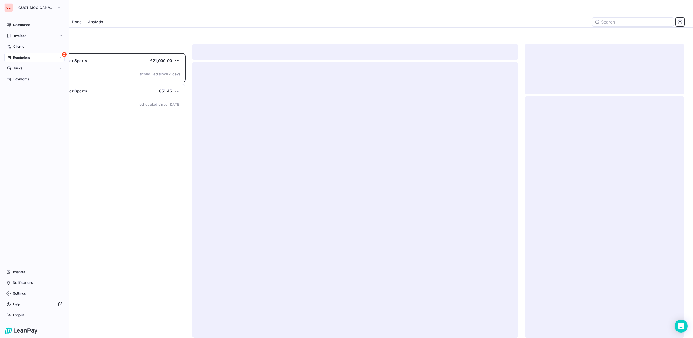
scroll to position [280, 156]
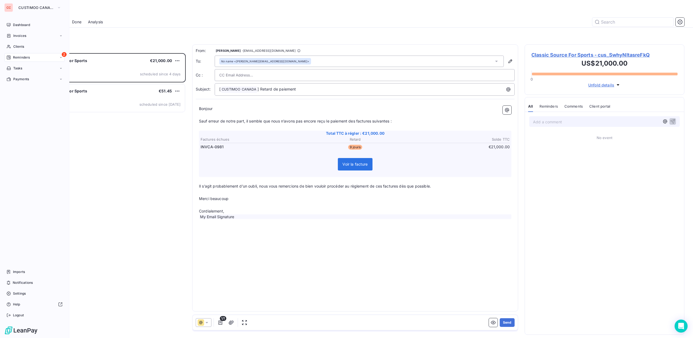
click at [113, 247] on div "Classic Source For Sports €21,000.00 Plan de relance Level 1 scheduled since 4 …" at bounding box center [106, 195] width 160 height 285
click at [26, 189] on div "Dashboard Invoices Clients 2 Reminders Tasks Payments Imports Notifications Set…" at bounding box center [34, 170] width 60 height 299
click at [27, 294] on div "Settings" at bounding box center [34, 293] width 60 height 9
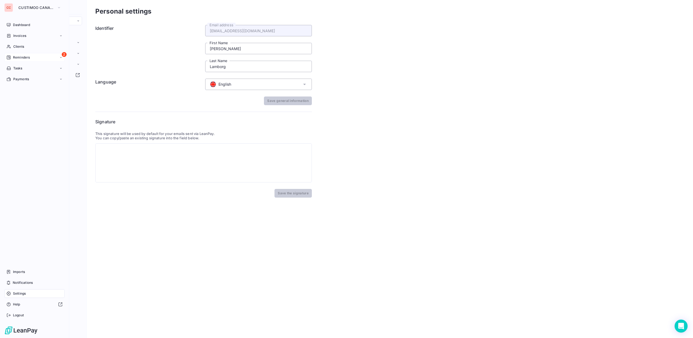
click at [28, 55] on span "Reminders" at bounding box center [21, 57] width 17 height 5
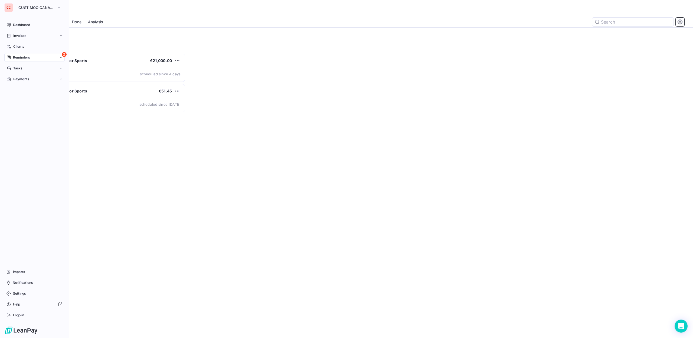
scroll to position [280, 156]
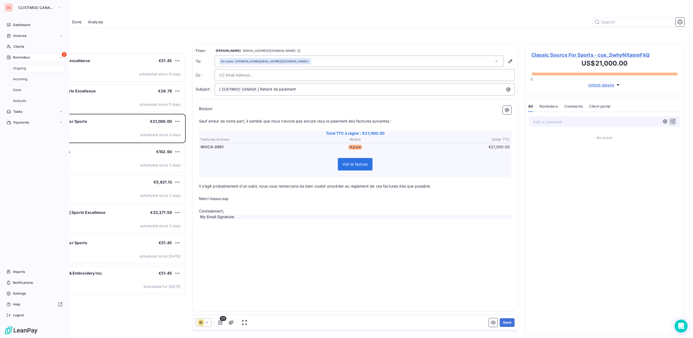
click at [28, 55] on span "Reminders" at bounding box center [21, 57] width 17 height 5
click at [27, 56] on span "Reminders" at bounding box center [21, 57] width 17 height 5
click at [28, 107] on div "Tasks" at bounding box center [34, 111] width 60 height 9
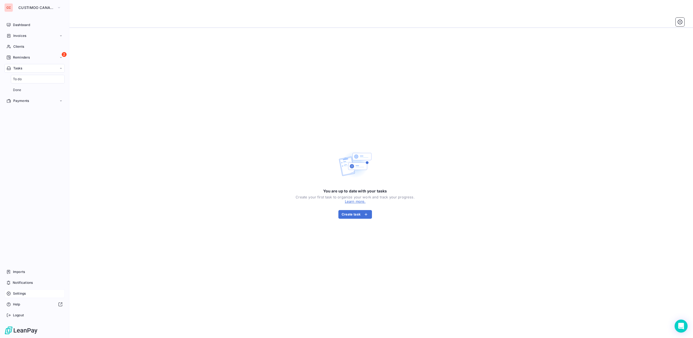
click at [20, 292] on span "Settings" at bounding box center [19, 293] width 13 height 5
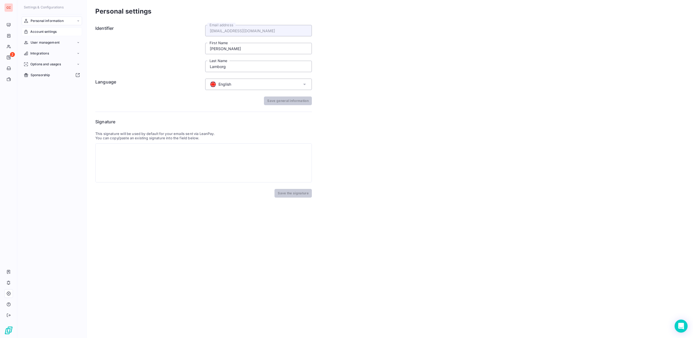
click at [42, 31] on span "Account settings" at bounding box center [43, 31] width 26 height 5
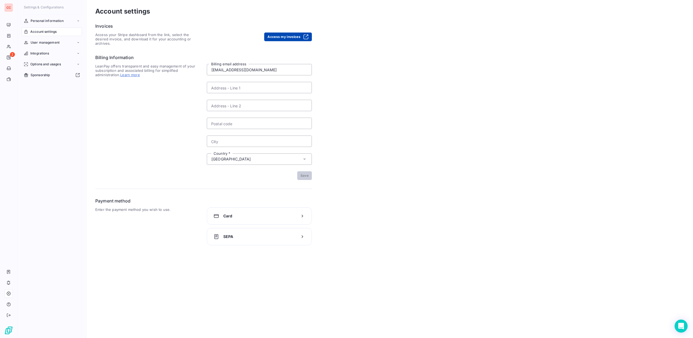
click at [283, 37] on button "Access my invoices" at bounding box center [288, 36] width 48 height 9
click at [49, 65] on span "Options and usages" at bounding box center [45, 64] width 31 height 5
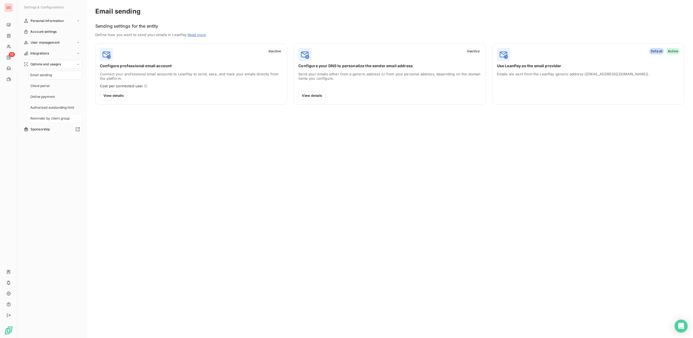
click at [53, 120] on span "Reminder by client group" at bounding box center [50, 118] width 40 height 5
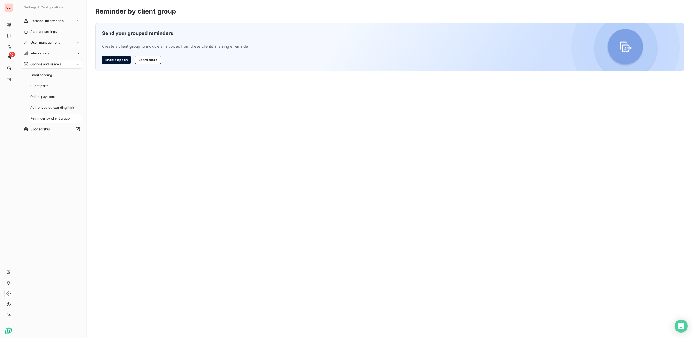
click at [118, 61] on button "Enable option" at bounding box center [116, 59] width 29 height 9
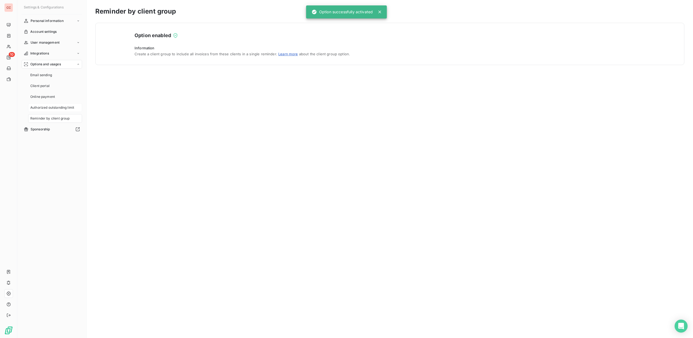
click at [57, 108] on span "Authorized outstanding limit" at bounding box center [52, 107] width 44 height 5
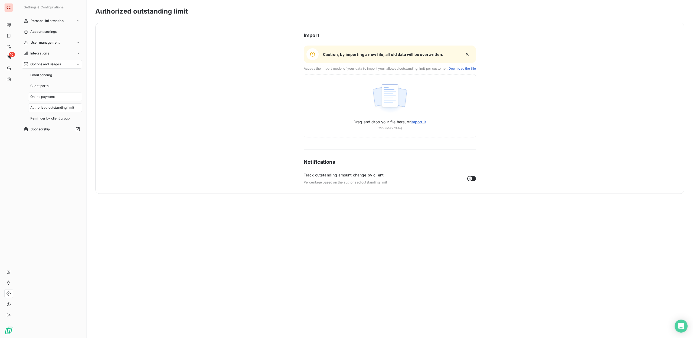
click at [40, 97] on span "Online payment" at bounding box center [42, 96] width 25 height 5
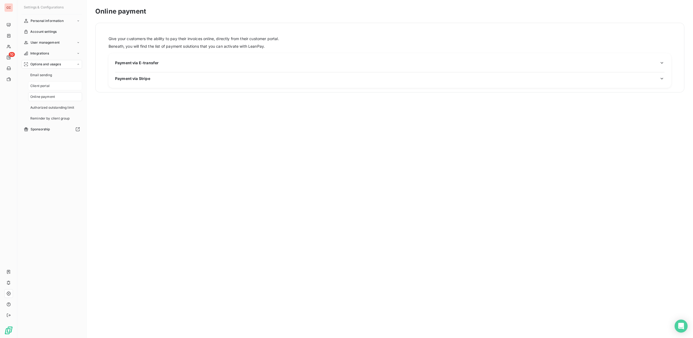
click at [41, 88] on span "Client portal" at bounding box center [39, 85] width 19 height 5
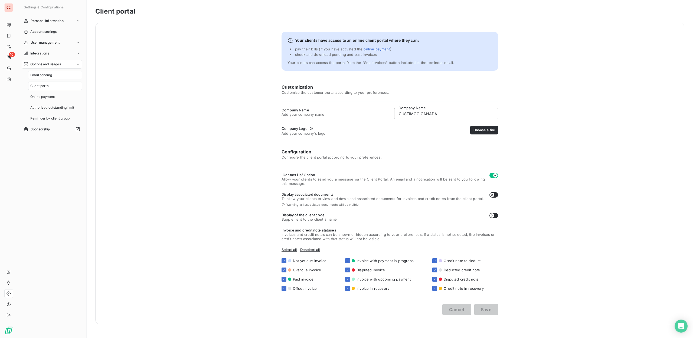
click at [42, 75] on span "Email sending" at bounding box center [41, 75] width 22 height 5
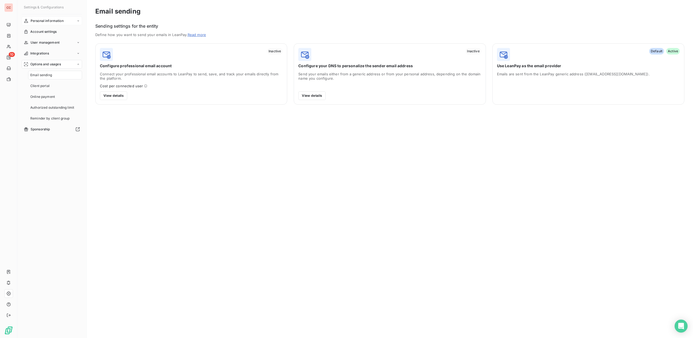
click at [52, 19] on span "Personal information" at bounding box center [47, 20] width 33 height 5
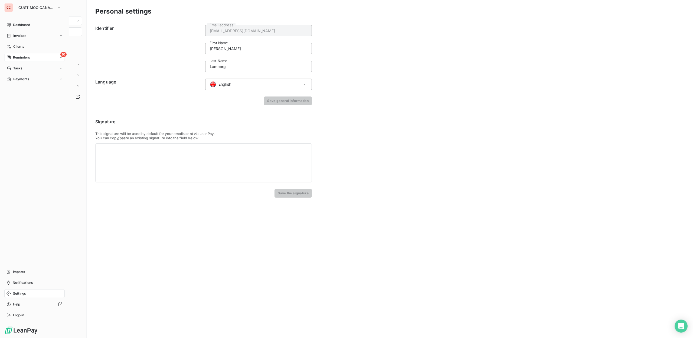
click at [27, 56] on span "Reminders" at bounding box center [21, 57] width 17 height 5
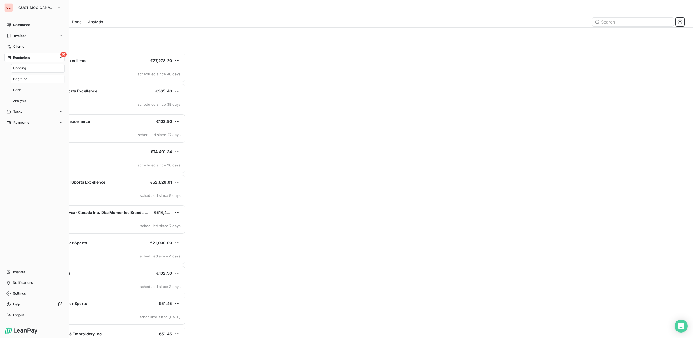
scroll to position [280, 156]
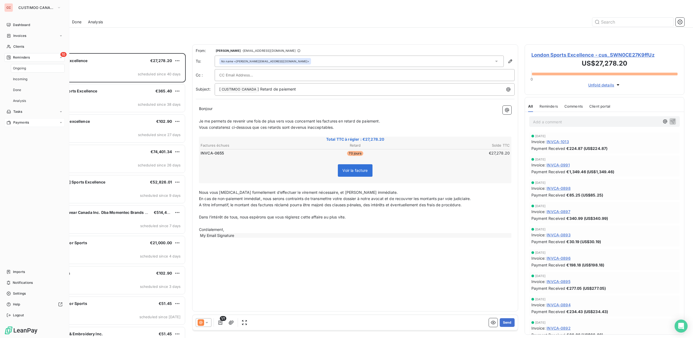
click at [27, 126] on div "Dashboard Invoices Clients 10 Reminders Ongoing Incoming Done Analysis Tasks Pa…" at bounding box center [34, 170] width 60 height 299
click at [26, 129] on div "Dashboard Invoices Clients 10 Reminders Ongoing Incoming Done Analysis Tasks Pa…" at bounding box center [34, 170] width 60 height 299
click at [24, 123] on span "Payments" at bounding box center [21, 122] width 16 height 5
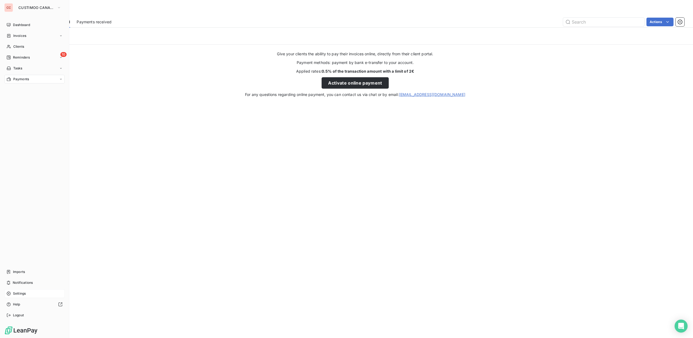
click at [26, 293] on div "Settings" at bounding box center [34, 293] width 60 height 9
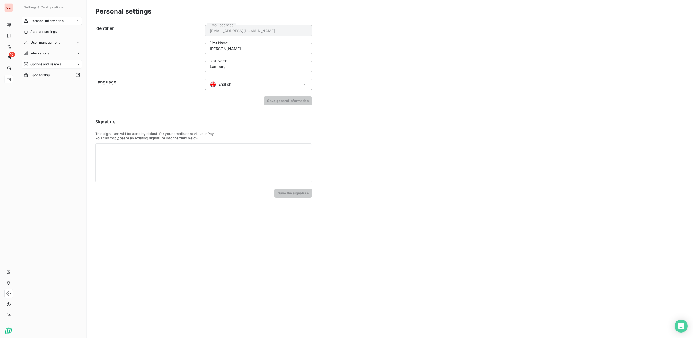
click at [51, 62] on span "Options and usages" at bounding box center [45, 64] width 31 height 5
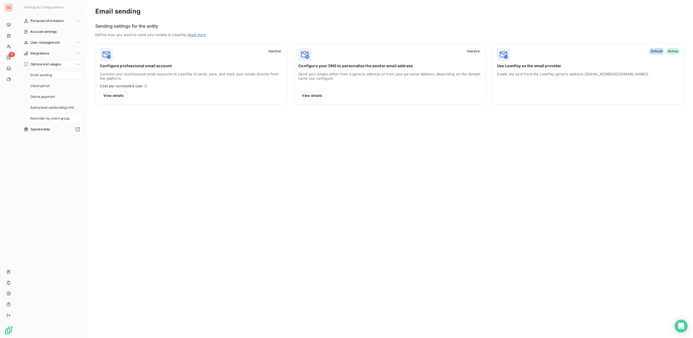
click at [67, 118] on span "Reminder by client group" at bounding box center [50, 118] width 40 height 5
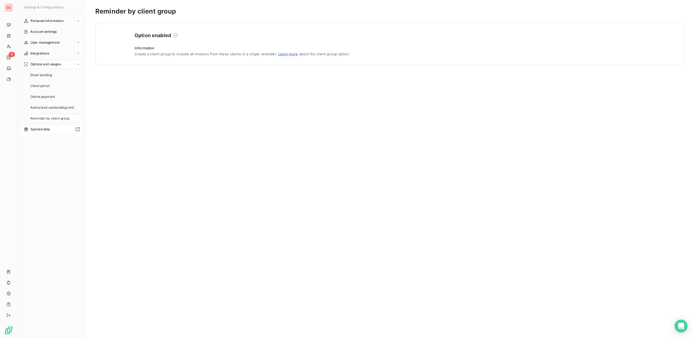
click at [42, 130] on span "Sponsorship" at bounding box center [40, 129] width 19 height 5
click at [48, 39] on div "User management" at bounding box center [52, 42] width 60 height 9
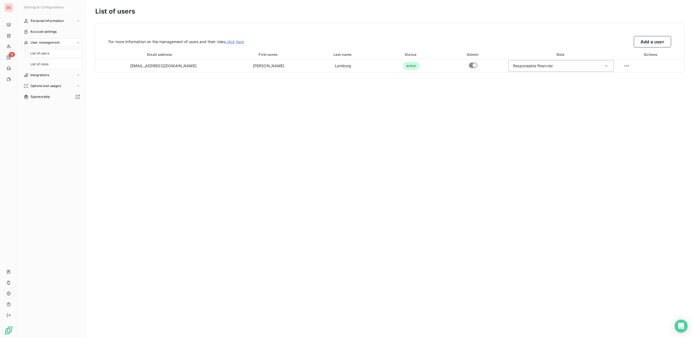
click at [44, 66] on span "List of roles" at bounding box center [39, 64] width 18 height 5
click at [50, 33] on span "Account settings" at bounding box center [43, 31] width 26 height 5
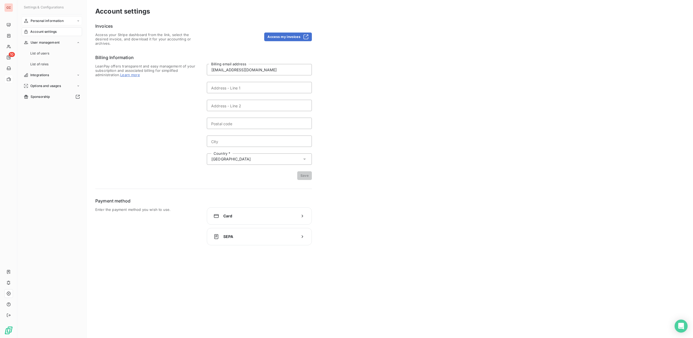
click at [48, 19] on span "Personal information" at bounding box center [47, 20] width 33 height 5
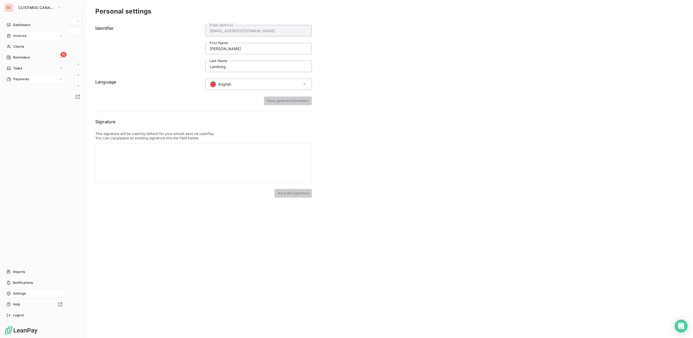
click at [28, 34] on div "Invoices" at bounding box center [34, 35] width 60 height 9
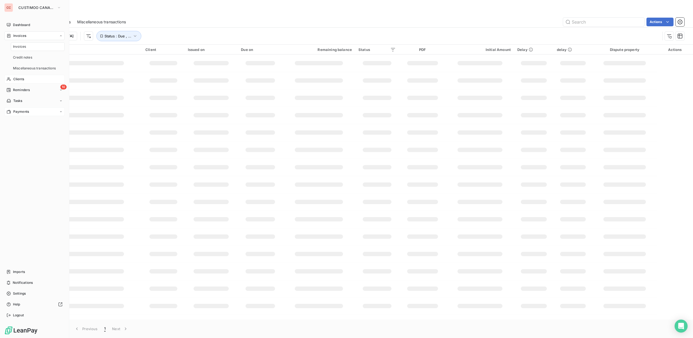
click at [35, 79] on div "Clients" at bounding box center [34, 79] width 60 height 9
click at [24, 81] on span "Clients" at bounding box center [18, 79] width 11 height 5
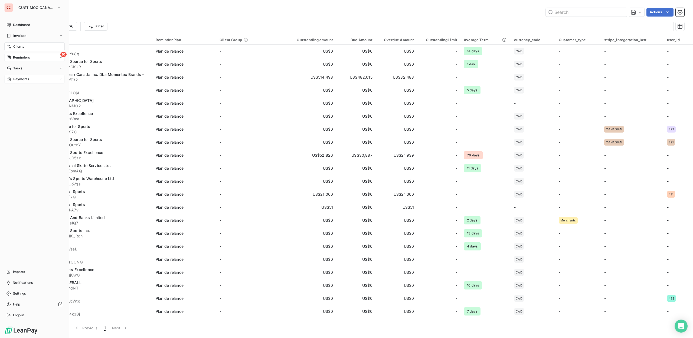
click at [29, 59] on span "Reminders" at bounding box center [21, 57] width 17 height 5
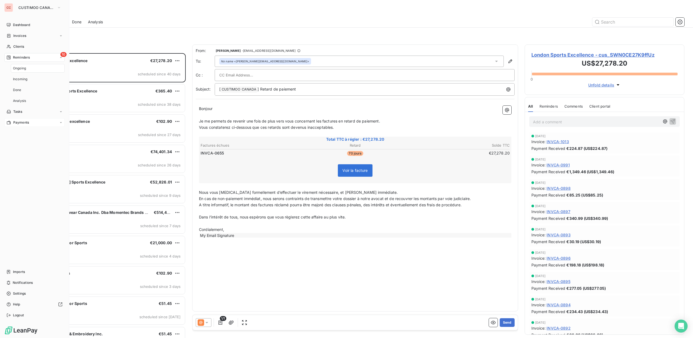
scroll to position [280, 156]
click at [25, 295] on span "Settings" at bounding box center [19, 293] width 13 height 5
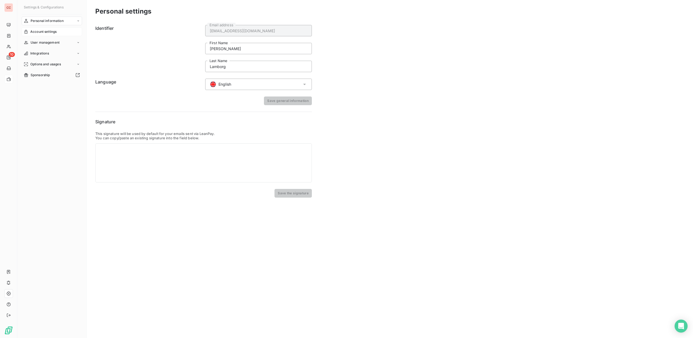
click at [59, 31] on div "Account settings" at bounding box center [52, 31] width 60 height 9
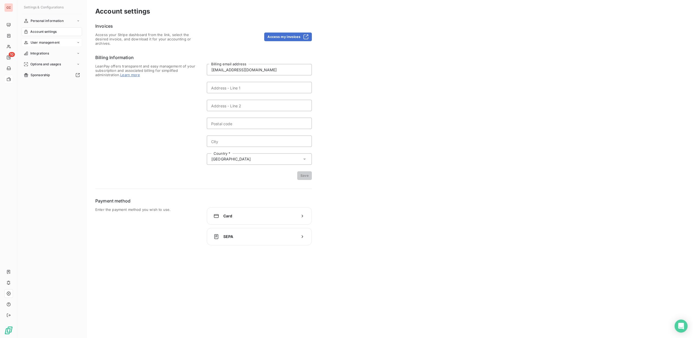
click at [50, 42] on span "User management" at bounding box center [45, 42] width 29 height 5
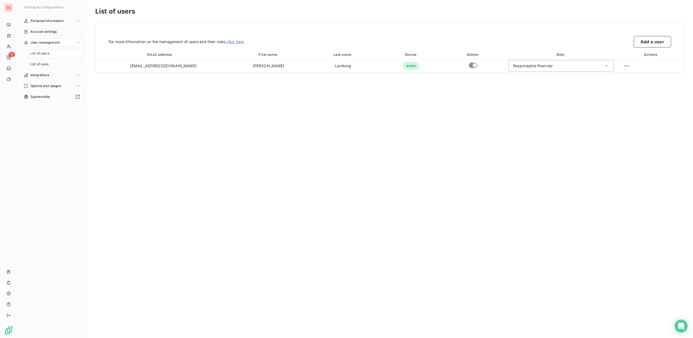
click at [51, 43] on span "User management" at bounding box center [45, 42] width 29 height 5
click at [52, 44] on span "User management" at bounding box center [45, 42] width 29 height 5
click at [53, 86] on span "Options and usages" at bounding box center [45, 85] width 31 height 5
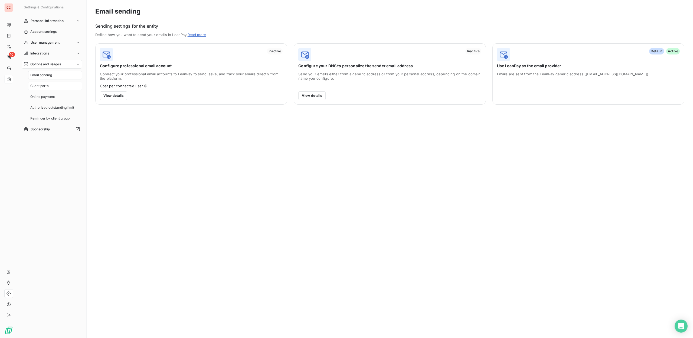
click at [43, 87] on span "Client portal" at bounding box center [39, 85] width 19 height 5
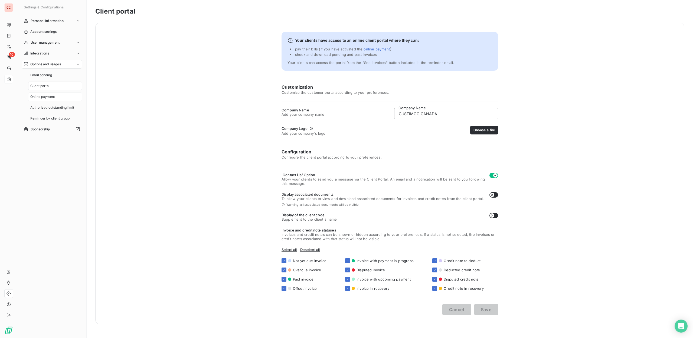
click at [49, 96] on span "Online payment" at bounding box center [42, 96] width 25 height 5
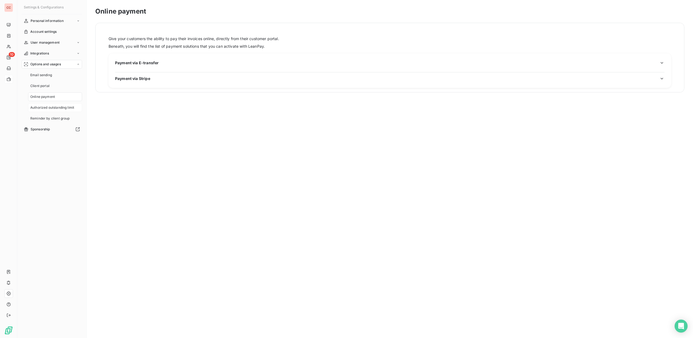
click at [48, 107] on span "Authorized outstanding limit" at bounding box center [52, 107] width 44 height 5
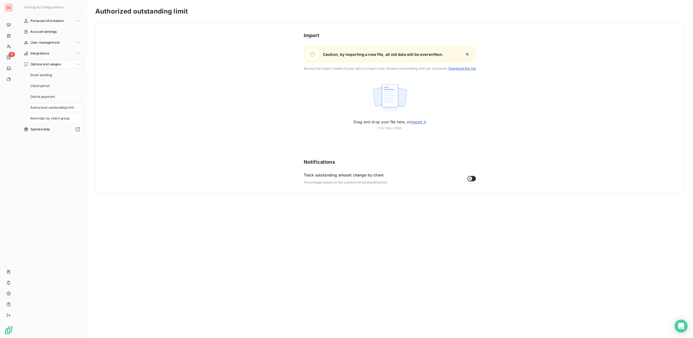
click at [52, 119] on span "Reminder by client group" at bounding box center [50, 118] width 40 height 5
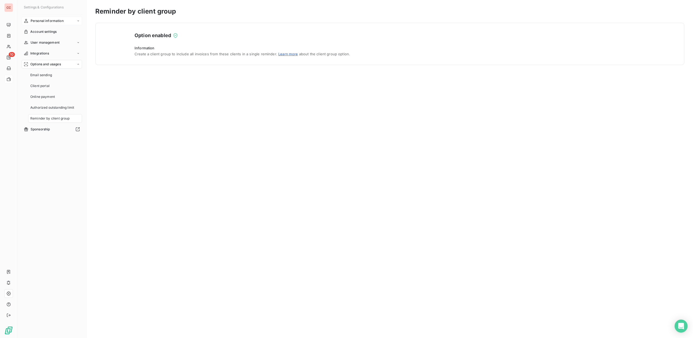
click at [64, 25] on div "Personal information" at bounding box center [52, 21] width 60 height 9
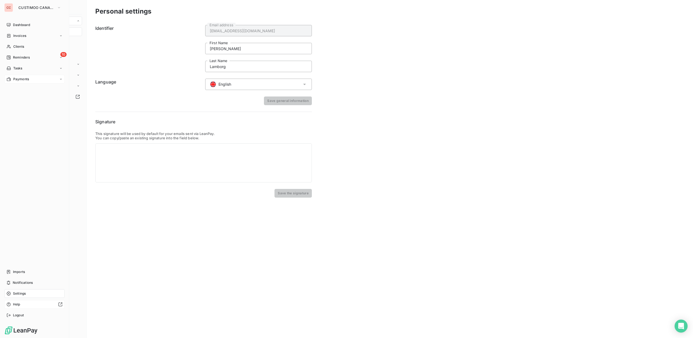
click at [26, 304] on div at bounding box center [42, 304] width 40 height 4
click at [23, 25] on span "Dashboard" at bounding box center [21, 24] width 17 height 5
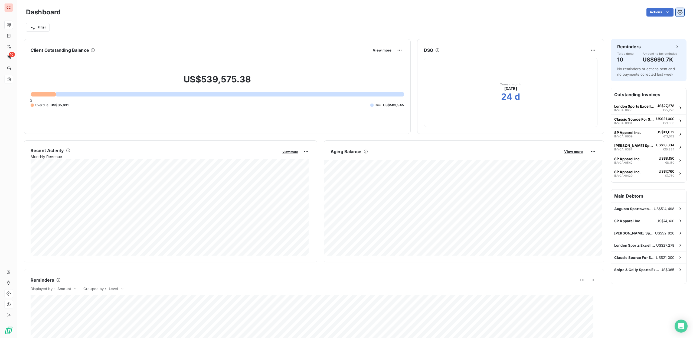
click at [679, 11] on button "button" at bounding box center [680, 12] width 9 height 9
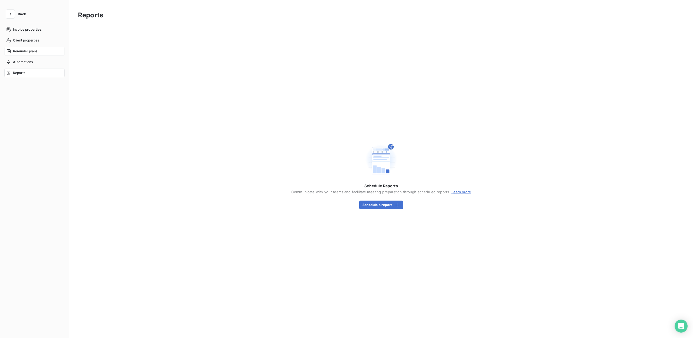
click at [28, 50] on span "Reminder plans" at bounding box center [25, 51] width 24 height 5
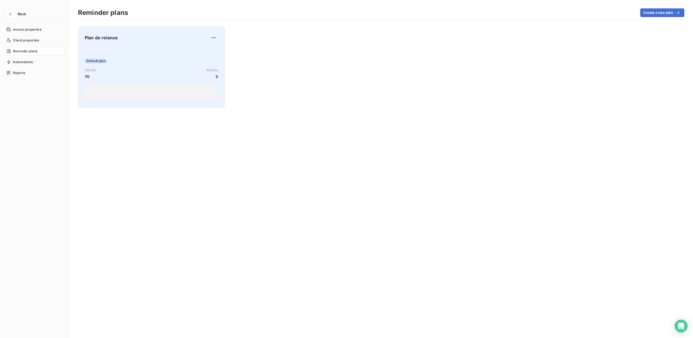
click at [139, 58] on div "Default plan Clients 70 Actions 3" at bounding box center [151, 73] width 133 height 55
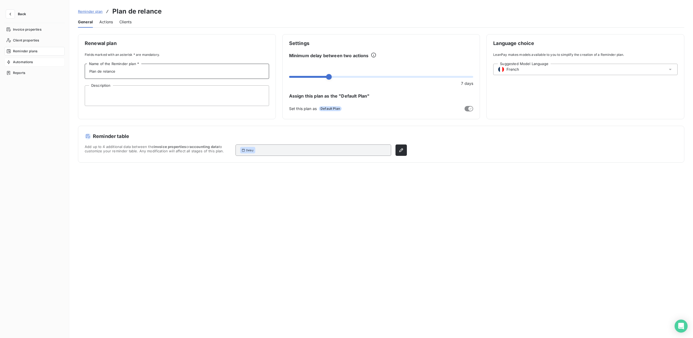
drag, startPoint x: 145, startPoint y: 74, endPoint x: 57, endPoint y: 64, distance: 88.3
click at [57, 64] on div "Back Invoice properties Client properties Reminder plans Automations Reports Re…" at bounding box center [346, 169] width 693 height 338
type input "Default"
click at [554, 68] on div "Suggested Model Language French" at bounding box center [585, 69] width 184 height 11
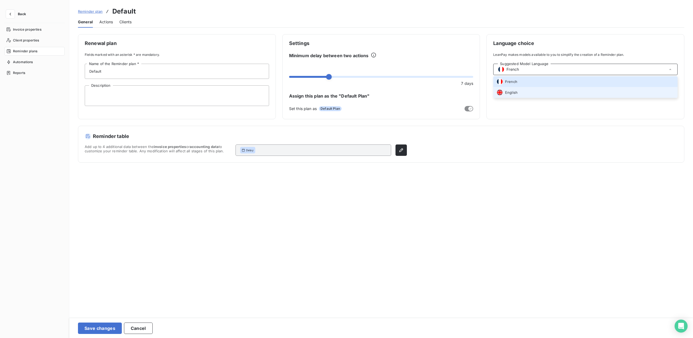
click at [525, 94] on li "English" at bounding box center [585, 92] width 184 height 11
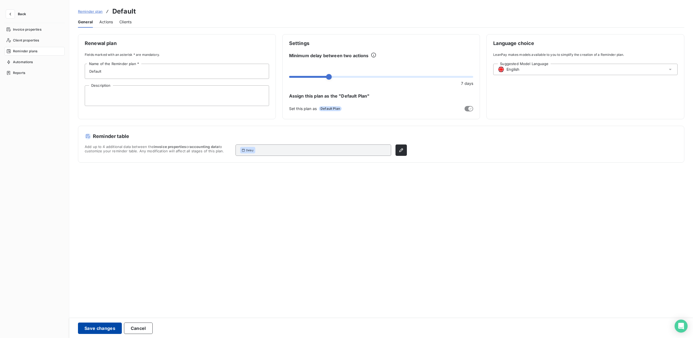
click at [102, 329] on button "Save changes" at bounding box center [100, 327] width 44 height 11
click at [289, 77] on span at bounding box center [292, 77] width 6 height 6
click at [108, 23] on span "Actions" at bounding box center [106, 21] width 14 height 5
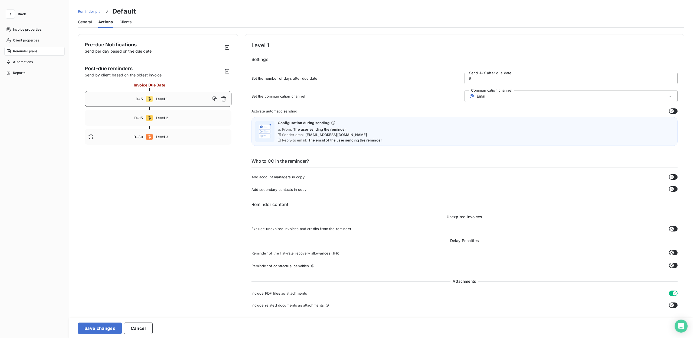
click at [132, 97] on div "D+5" at bounding box center [115, 99] width 55 height 4
drag, startPoint x: 506, startPoint y: 81, endPoint x: 404, endPoint y: 79, distance: 101.5
click at [404, 79] on div "Set the number of days after due date 5 Send J+X after due date" at bounding box center [464, 80] width 426 height 15
click at [164, 117] on span "Level 2" at bounding box center [192, 118] width 72 height 4
drag, startPoint x: 486, startPoint y: 81, endPoint x: 396, endPoint y: 77, distance: 90.2
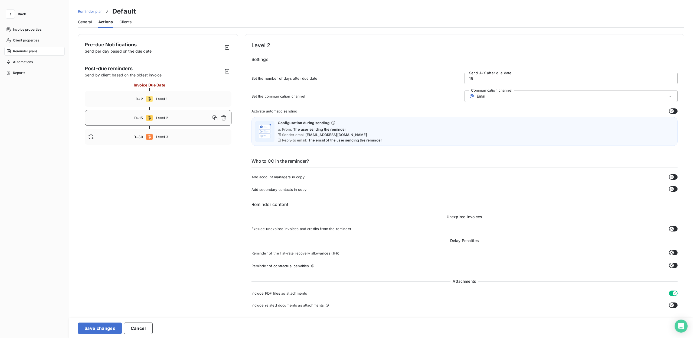
click at [396, 77] on div "Set the number of days after due date 15 Send J+X after due date" at bounding box center [464, 80] width 426 height 15
click at [188, 141] on div "D+30 Level 3" at bounding box center [158, 137] width 147 height 16
drag, startPoint x: 497, startPoint y: 79, endPoint x: 392, endPoint y: 72, distance: 105.5
click at [392, 72] on div "Level 3 Settings Set the number of days after due date 30 Send J+X after due da…" at bounding box center [464, 64] width 426 height 46
type input "14"
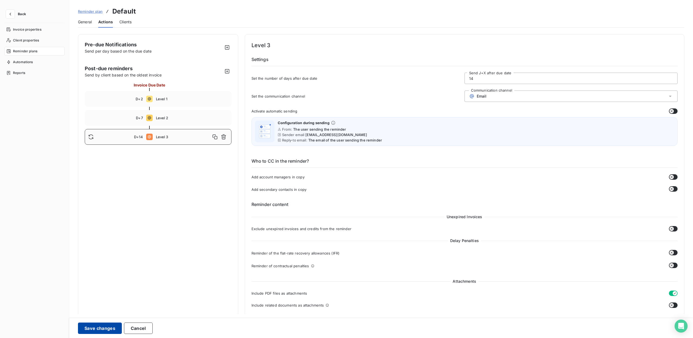
click at [94, 328] on button "Save changes" at bounding box center [100, 327] width 44 height 11
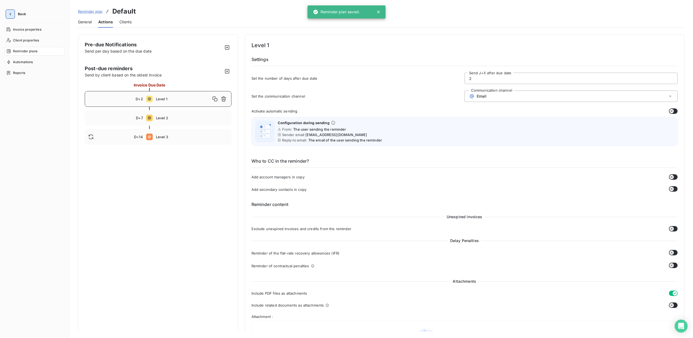
click at [13, 13] on button "button" at bounding box center [10, 14] width 9 height 9
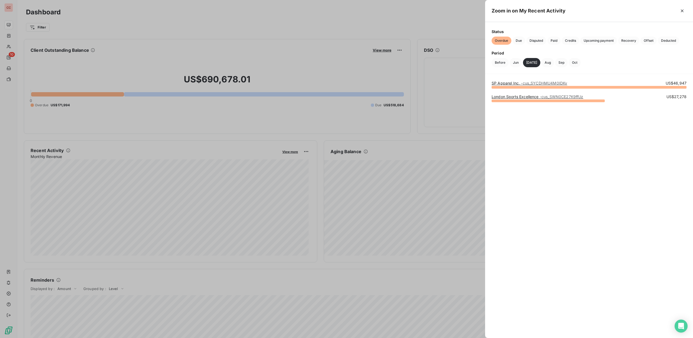
click at [192, 123] on div at bounding box center [346, 169] width 693 height 338
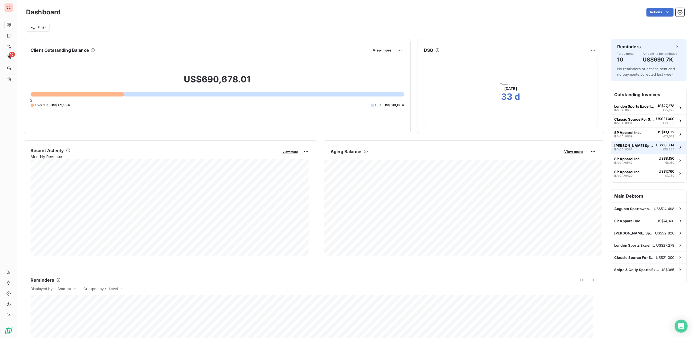
click at [650, 147] on button "[PERSON_NAME] Sports Excellence INVCA-0387 US$10,834 €10,834" at bounding box center [648, 147] width 75 height 13
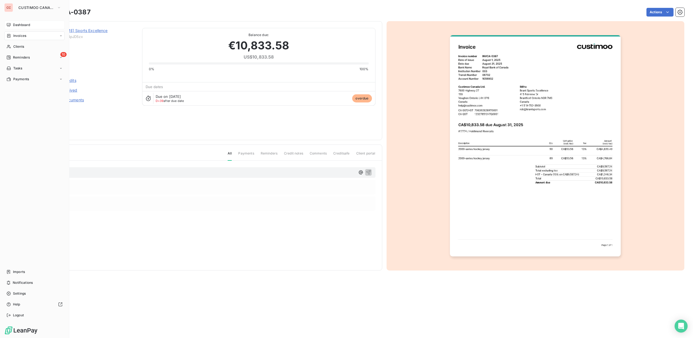
click at [23, 22] on div "Dashboard" at bounding box center [34, 25] width 60 height 9
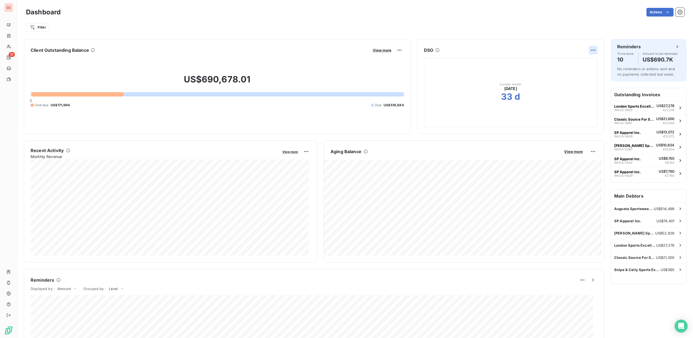
click at [590, 50] on html "CC 10 Dashboard Actions Filter Client Outstanding Balance View more US$690,678.…" at bounding box center [346, 169] width 693 height 338
click at [540, 46] on html "CC 10 Dashboard Actions Filter Client Outstanding Balance View more US$690,678.…" at bounding box center [346, 169] width 693 height 338
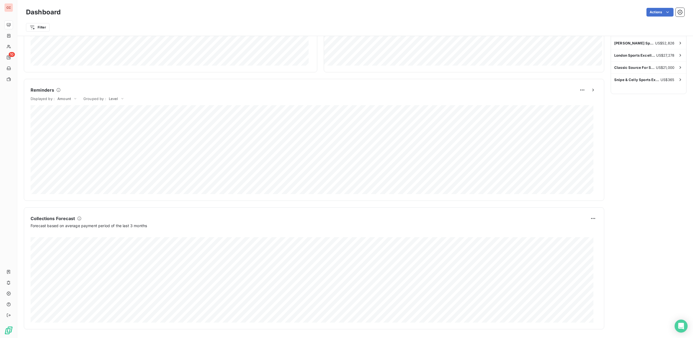
scroll to position [1, 0]
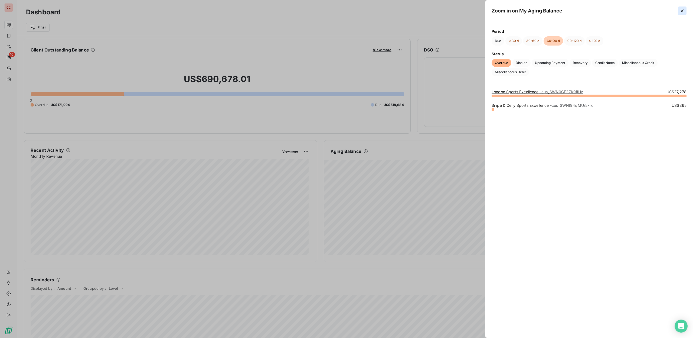
click at [686, 12] on button "button" at bounding box center [682, 10] width 9 height 9
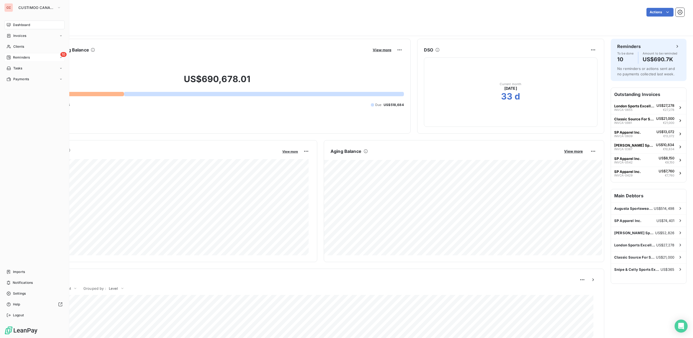
click at [25, 55] on span "Reminders" at bounding box center [21, 57] width 17 height 5
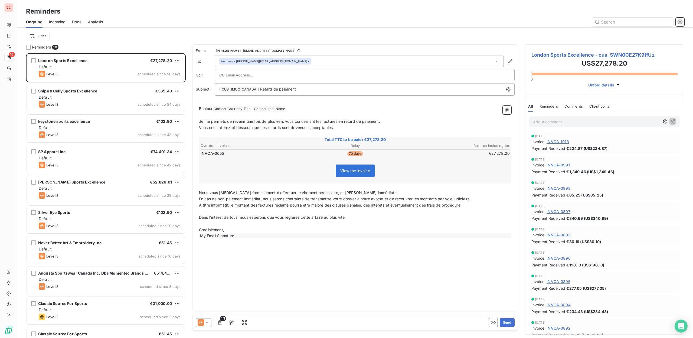
scroll to position [280, 156]
click at [682, 19] on icon "button" at bounding box center [679, 21] width 5 height 5
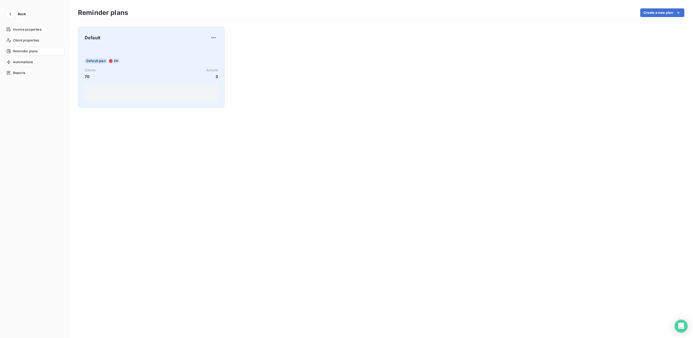
click at [151, 51] on div "Default plan EN Clients 70 Actions 3" at bounding box center [151, 73] width 133 height 55
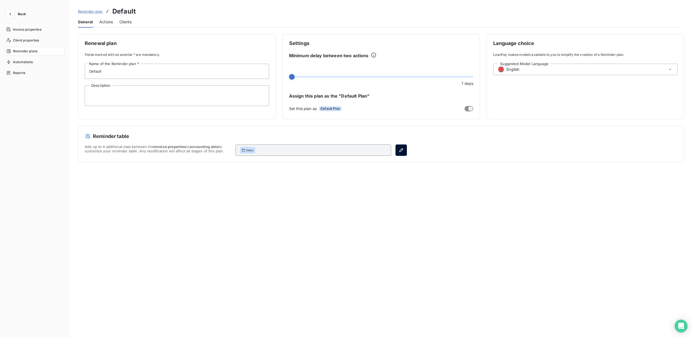
click at [404, 150] on icon "button" at bounding box center [401, 149] width 5 height 5
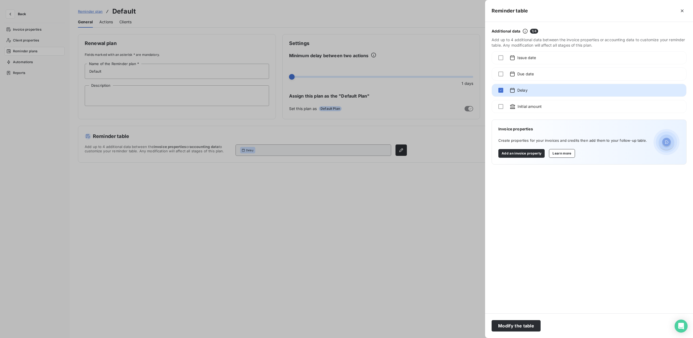
drag, startPoint x: 684, startPoint y: 9, endPoint x: 666, endPoint y: 14, distance: 19.0
click at [684, 8] on icon "button" at bounding box center [682, 10] width 5 height 5
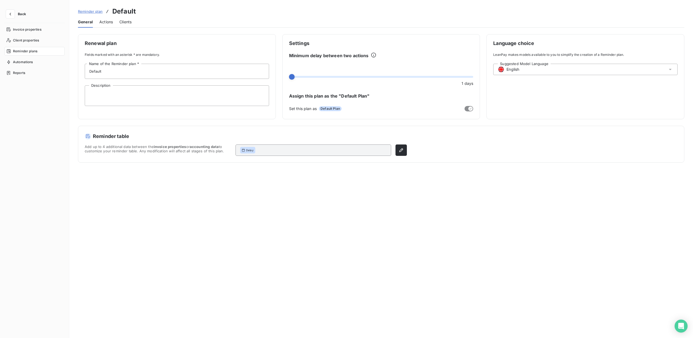
click at [110, 21] on span "Actions" at bounding box center [106, 21] width 14 height 5
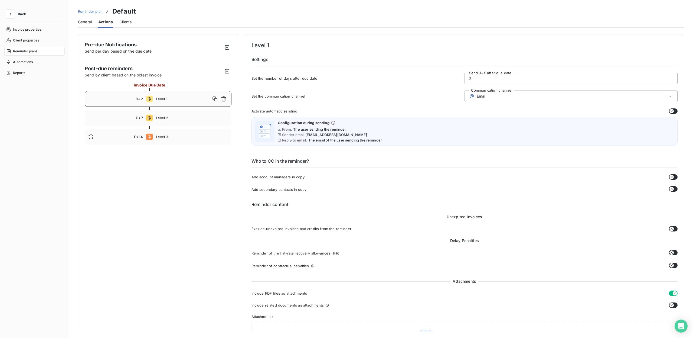
click at [127, 21] on span "Clients" at bounding box center [125, 21] width 12 height 5
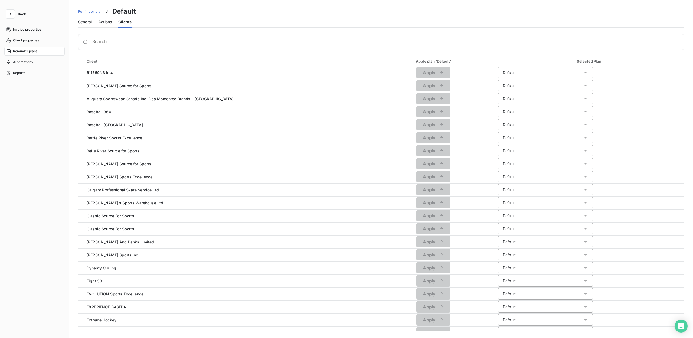
click at [112, 21] on span "Actions" at bounding box center [105, 21] width 14 height 5
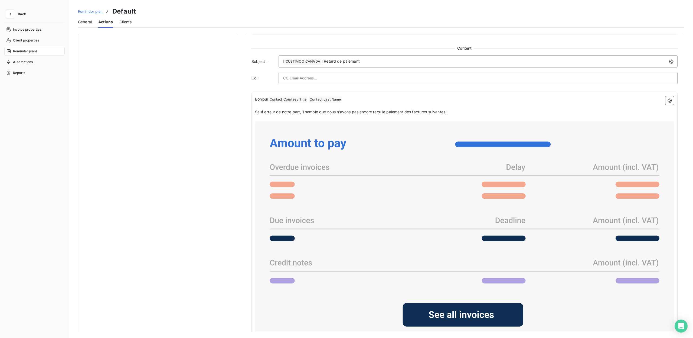
scroll to position [299, 0]
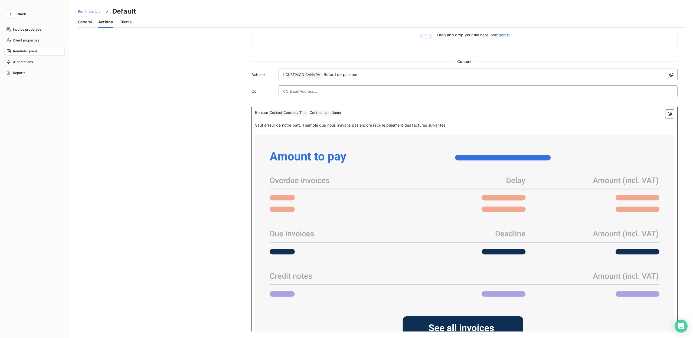
click at [378, 176] on icon at bounding box center [464, 244] width 415 height 215
drag, startPoint x: 378, startPoint y: 176, endPoint x: 358, endPoint y: 177, distance: 19.5
click at [358, 177] on icon at bounding box center [464, 244] width 415 height 215
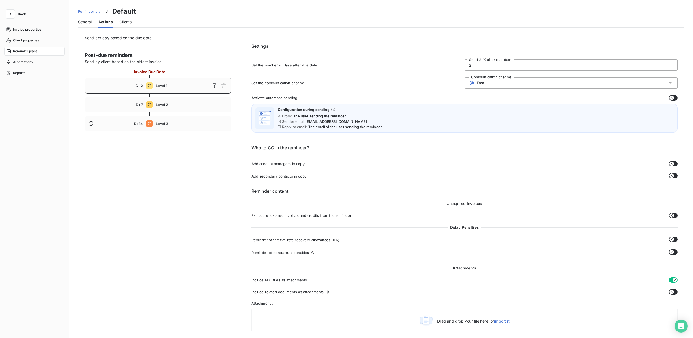
scroll to position [0, 0]
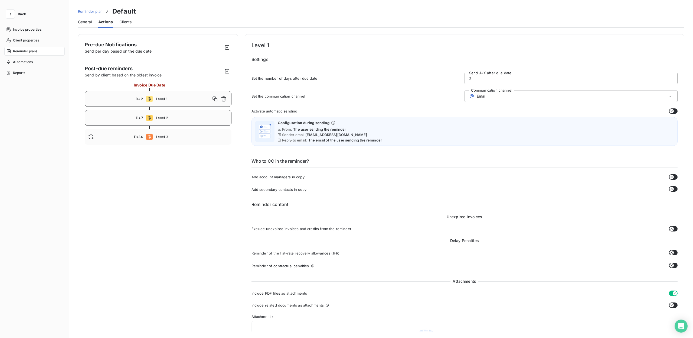
click at [200, 119] on span "Level 2" at bounding box center [192, 118] width 72 height 4
type input "7"
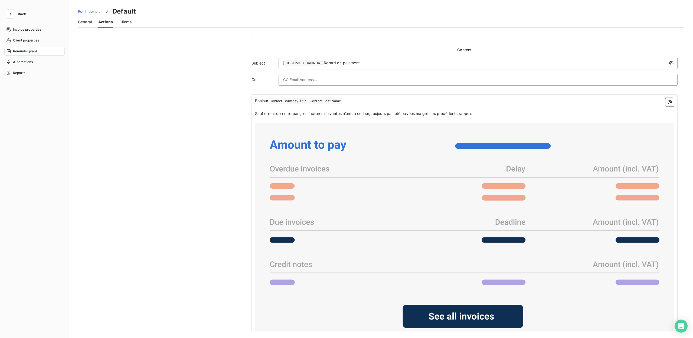
scroll to position [191, 0]
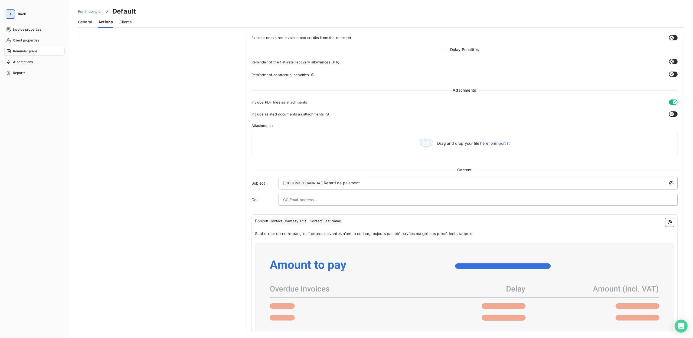
click at [10, 14] on icon "button" at bounding box center [10, 14] width 2 height 3
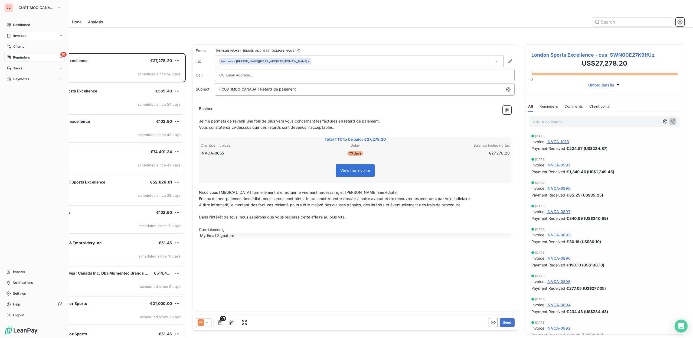
scroll to position [280, 156]
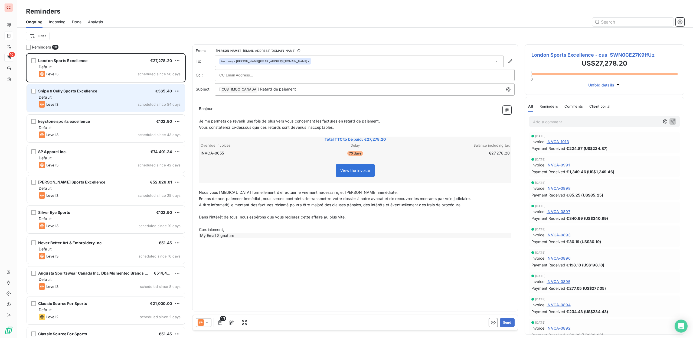
click at [110, 96] on div "Default" at bounding box center [110, 96] width 142 height 5
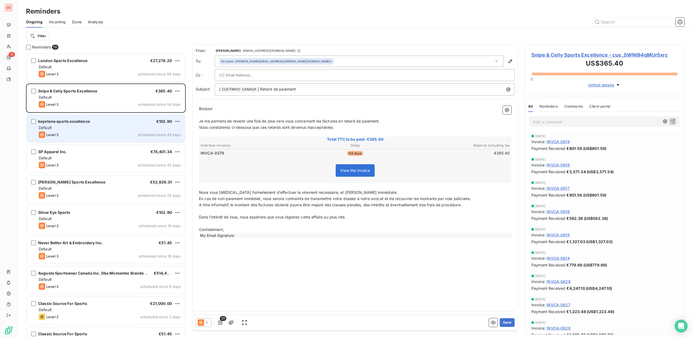
click at [106, 131] on div "Level 3 scheduled since 43 days" at bounding box center [110, 134] width 142 height 6
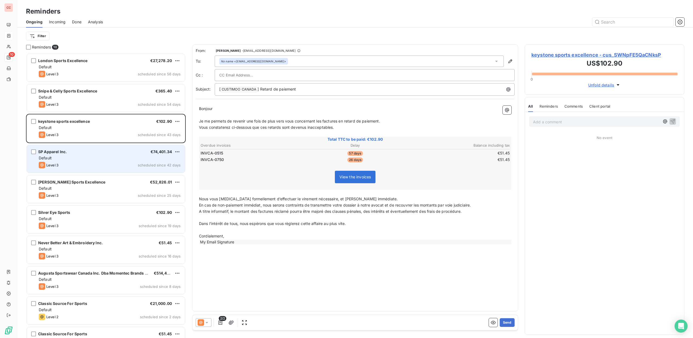
click at [107, 158] on div "Default" at bounding box center [110, 157] width 142 height 5
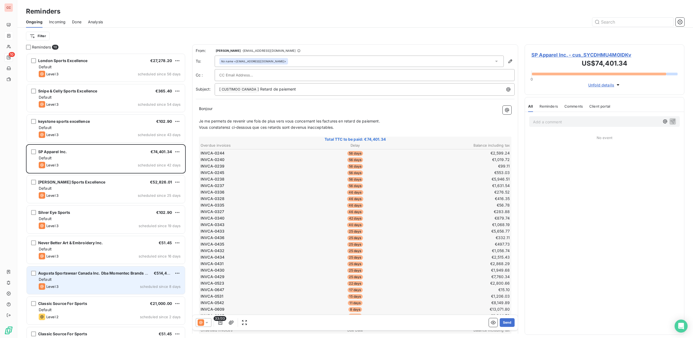
click at [103, 280] on div "Default" at bounding box center [110, 278] width 142 height 5
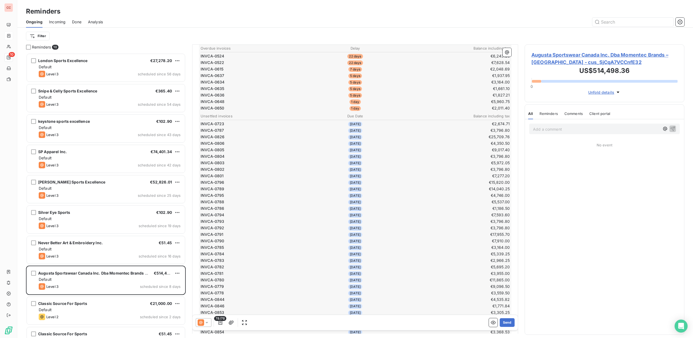
scroll to position [11, 0]
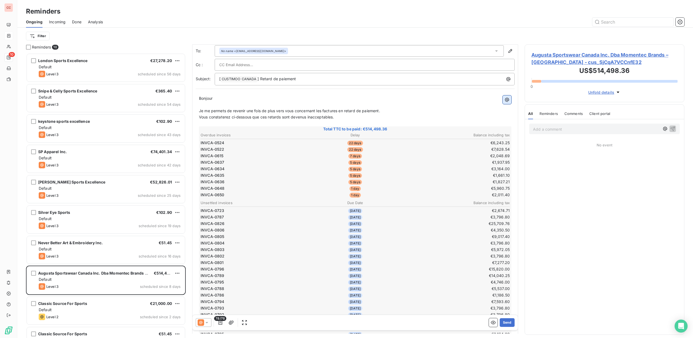
click at [504, 100] on icon "button" at bounding box center [506, 99] width 5 height 5
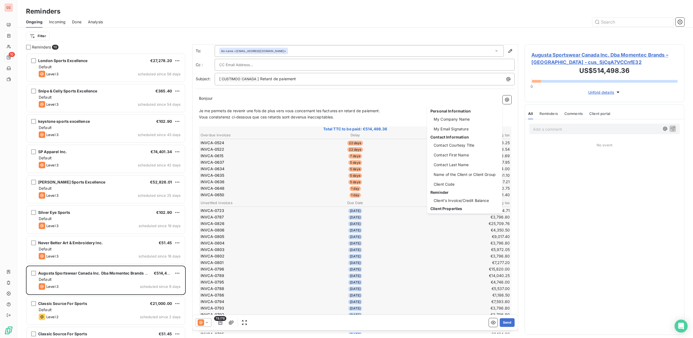
click at [477, 94] on html "CC 10 Reminders Ongoing Incoming Done Analysis Filter Reminders 10 London Sport…" at bounding box center [346, 169] width 693 height 338
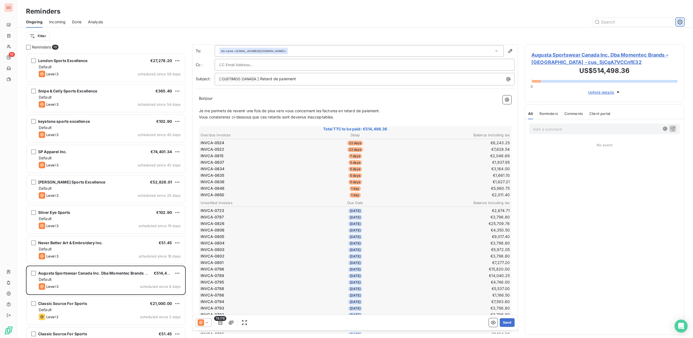
click at [678, 23] on icon "button" at bounding box center [679, 21] width 5 height 5
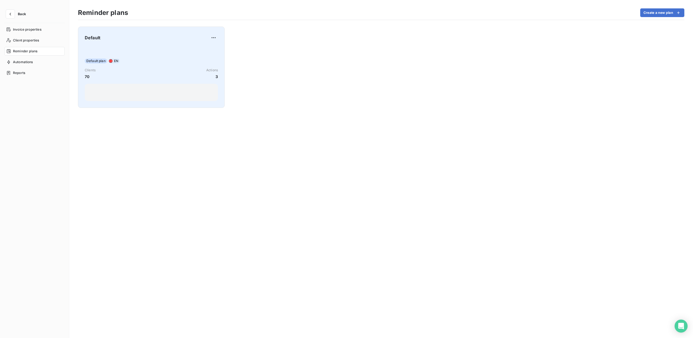
click at [183, 46] on div "Default plan EN Clients 70 Actions 3" at bounding box center [151, 73] width 133 height 55
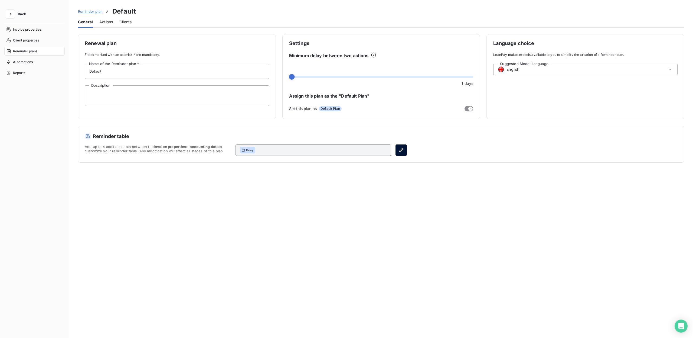
click at [405, 149] on button "button" at bounding box center [401, 149] width 11 height 11
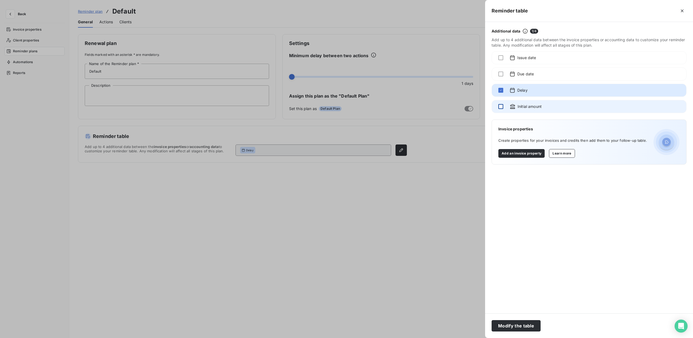
click at [501, 108] on div at bounding box center [500, 106] width 5 height 5
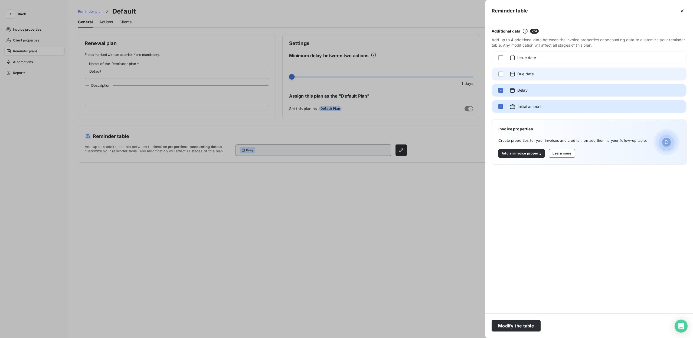
drag, startPoint x: 504, startPoint y: 75, endPoint x: 506, endPoint y: 77, distance: 2.9
click at [506, 76] on div "Due date" at bounding box center [589, 73] width 195 height 13
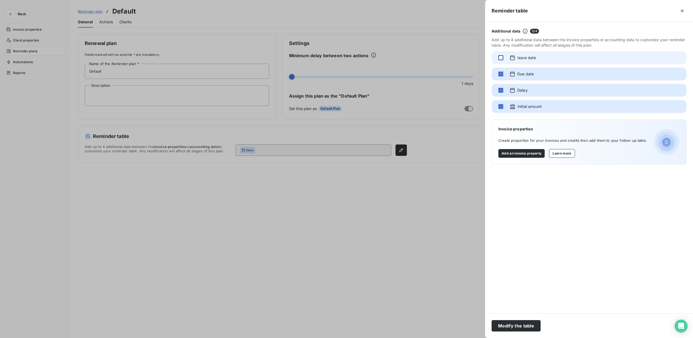
click at [502, 59] on div at bounding box center [500, 57] width 5 height 5
